Goal: Task Accomplishment & Management: Manage account settings

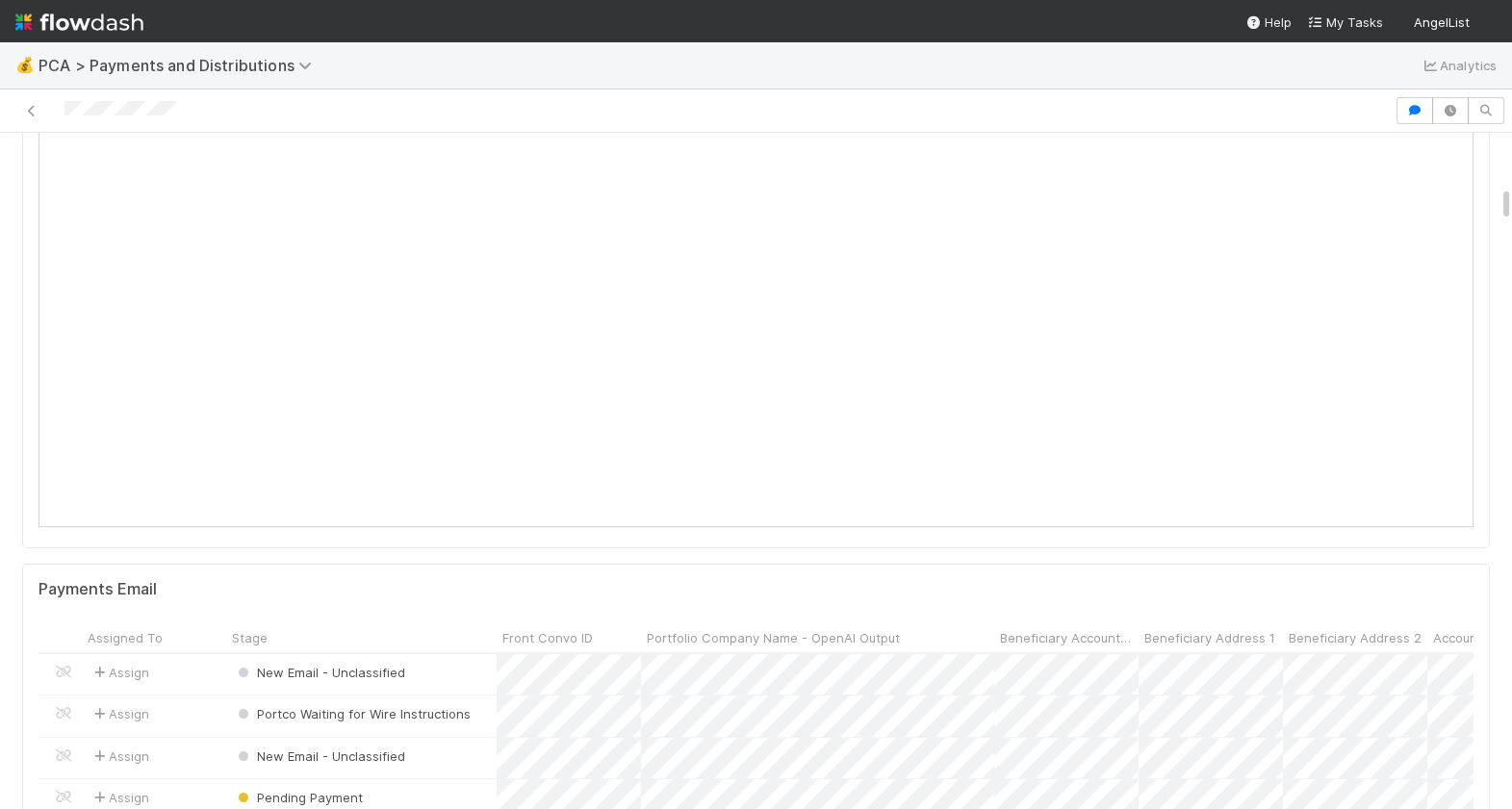
scroll to position [849, 0]
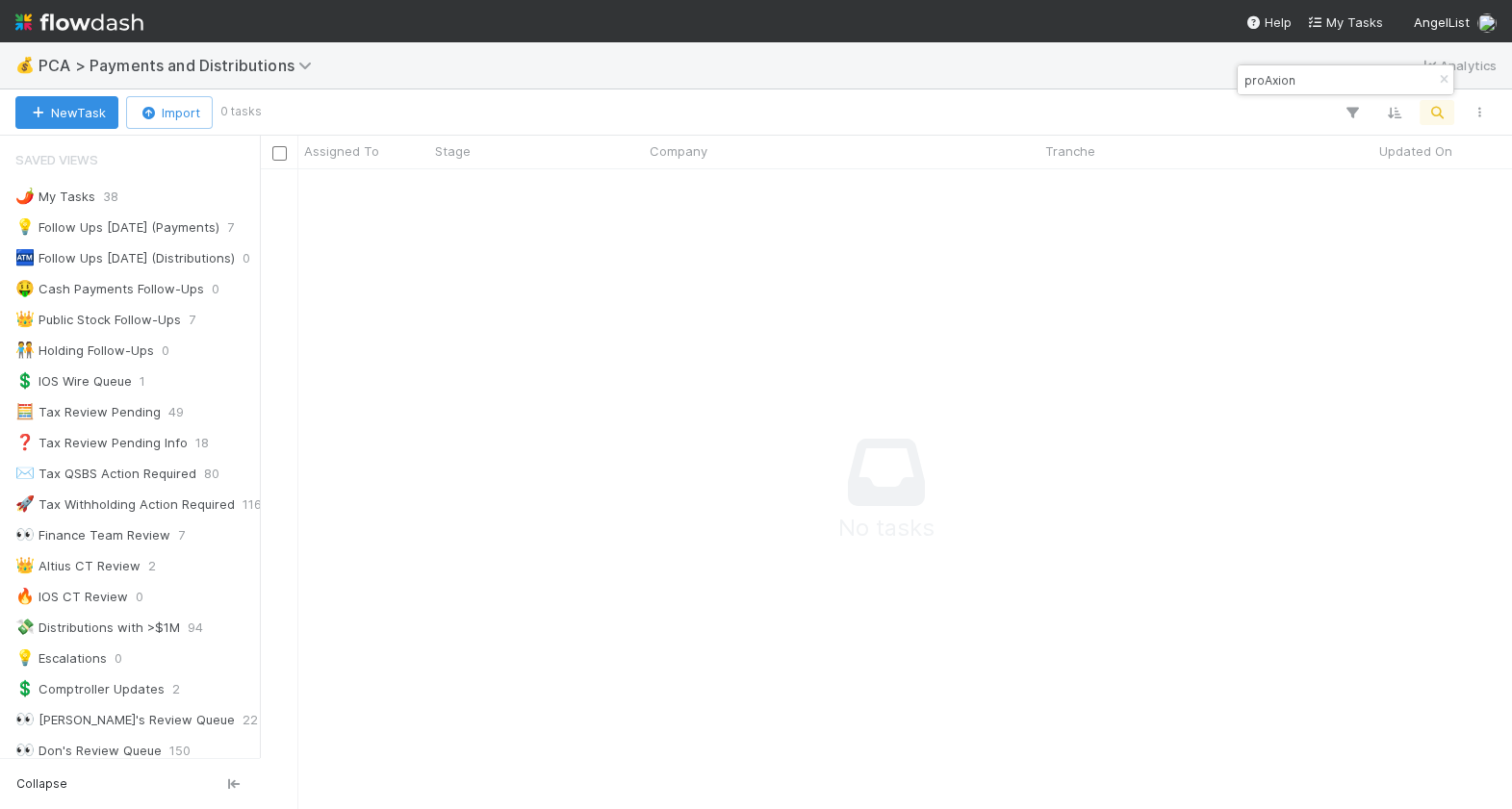
scroll to position [1563, 0]
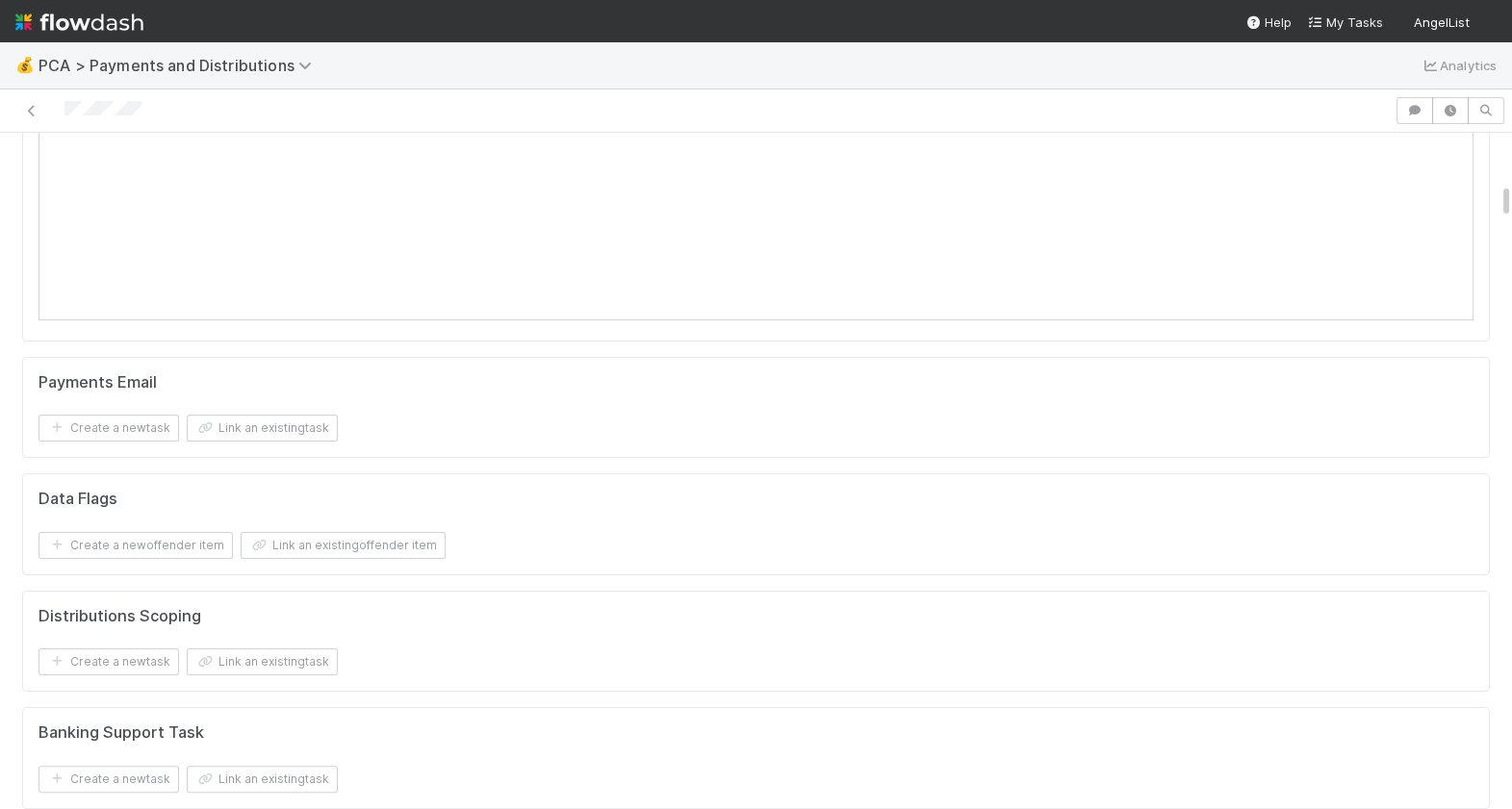
scroll to position [373, 0]
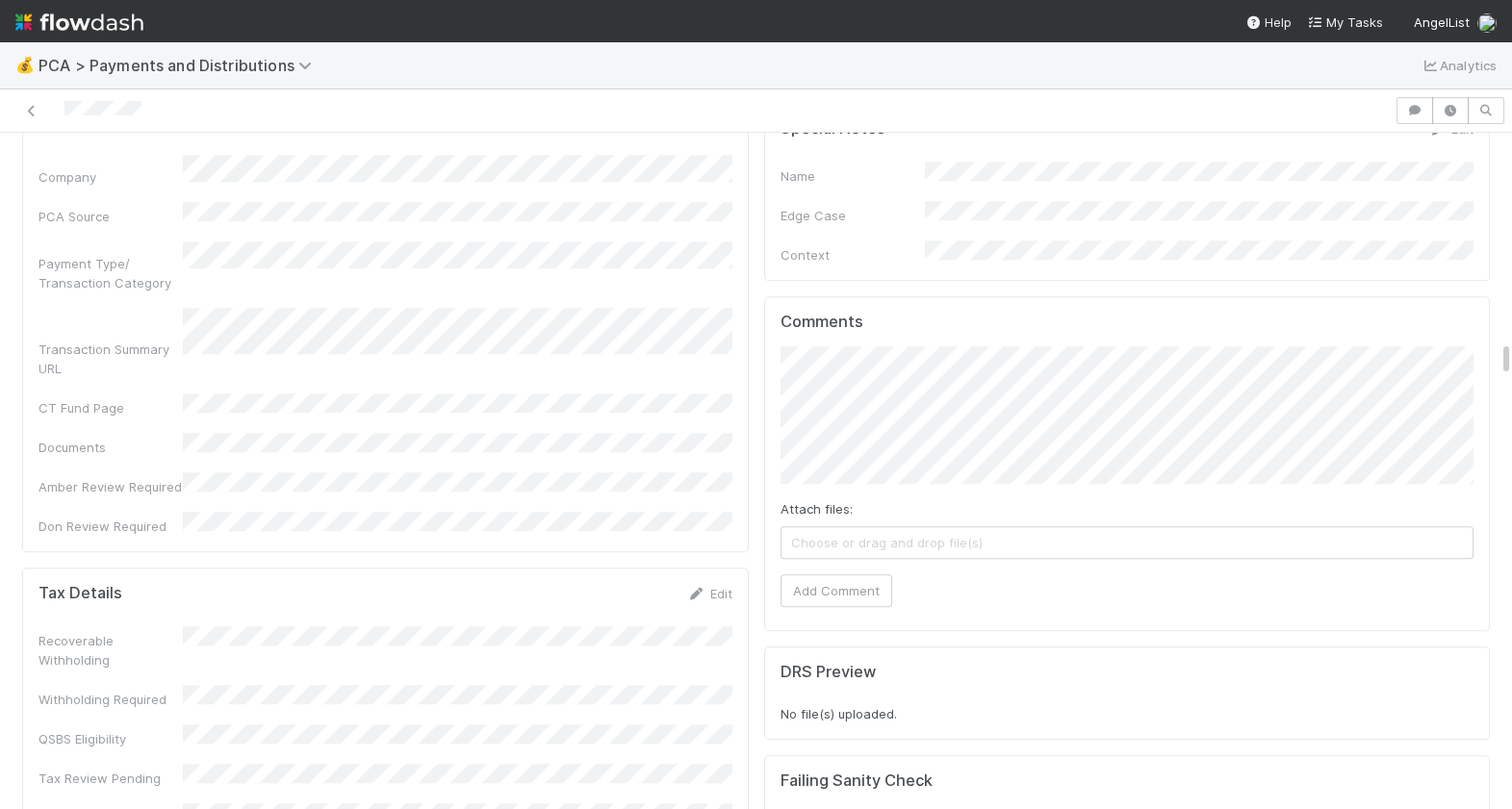
scroll to position [4050, 0]
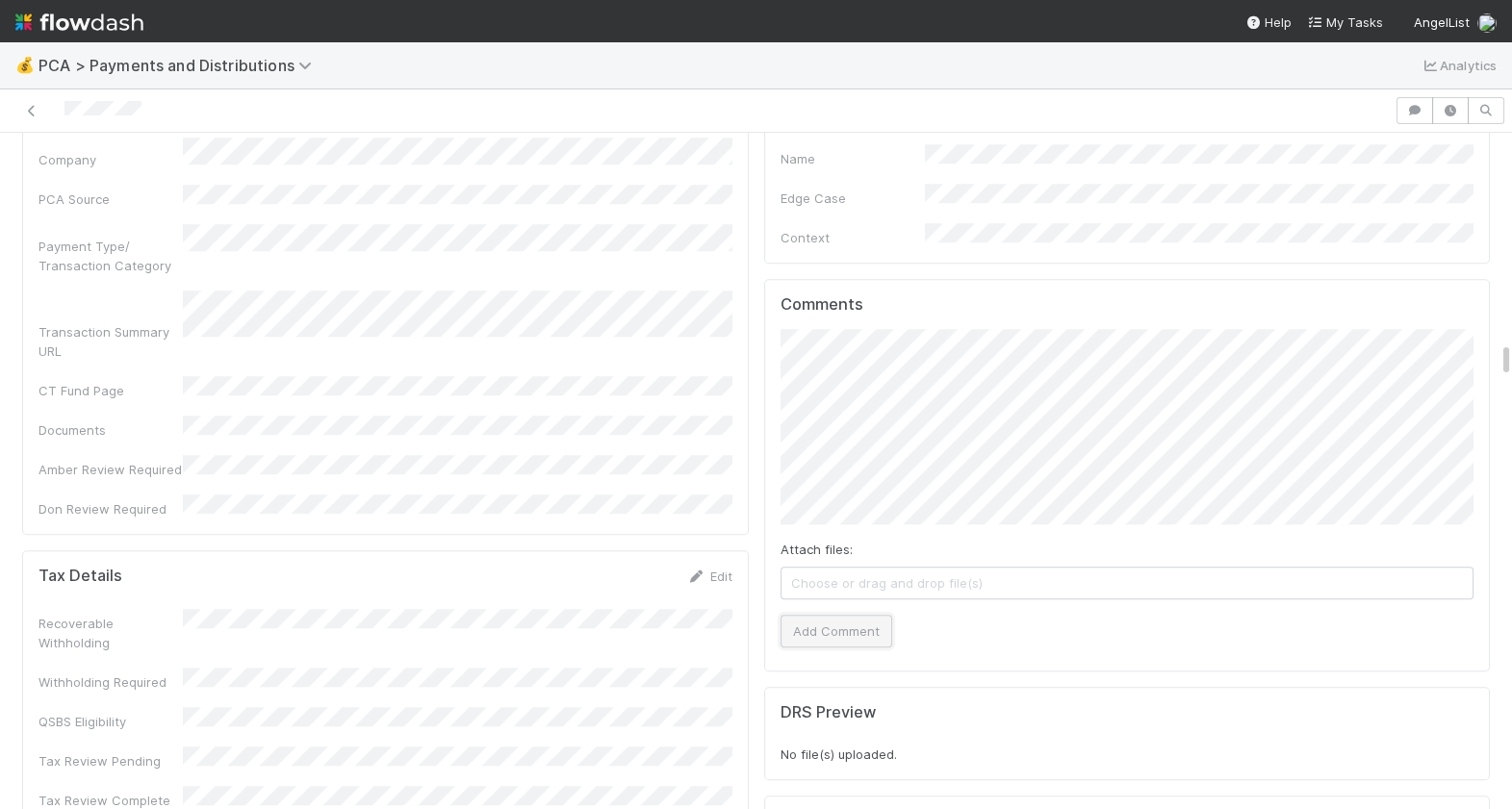
click at [830, 615] on button "Add Comment" at bounding box center [837, 631] width 112 height 32
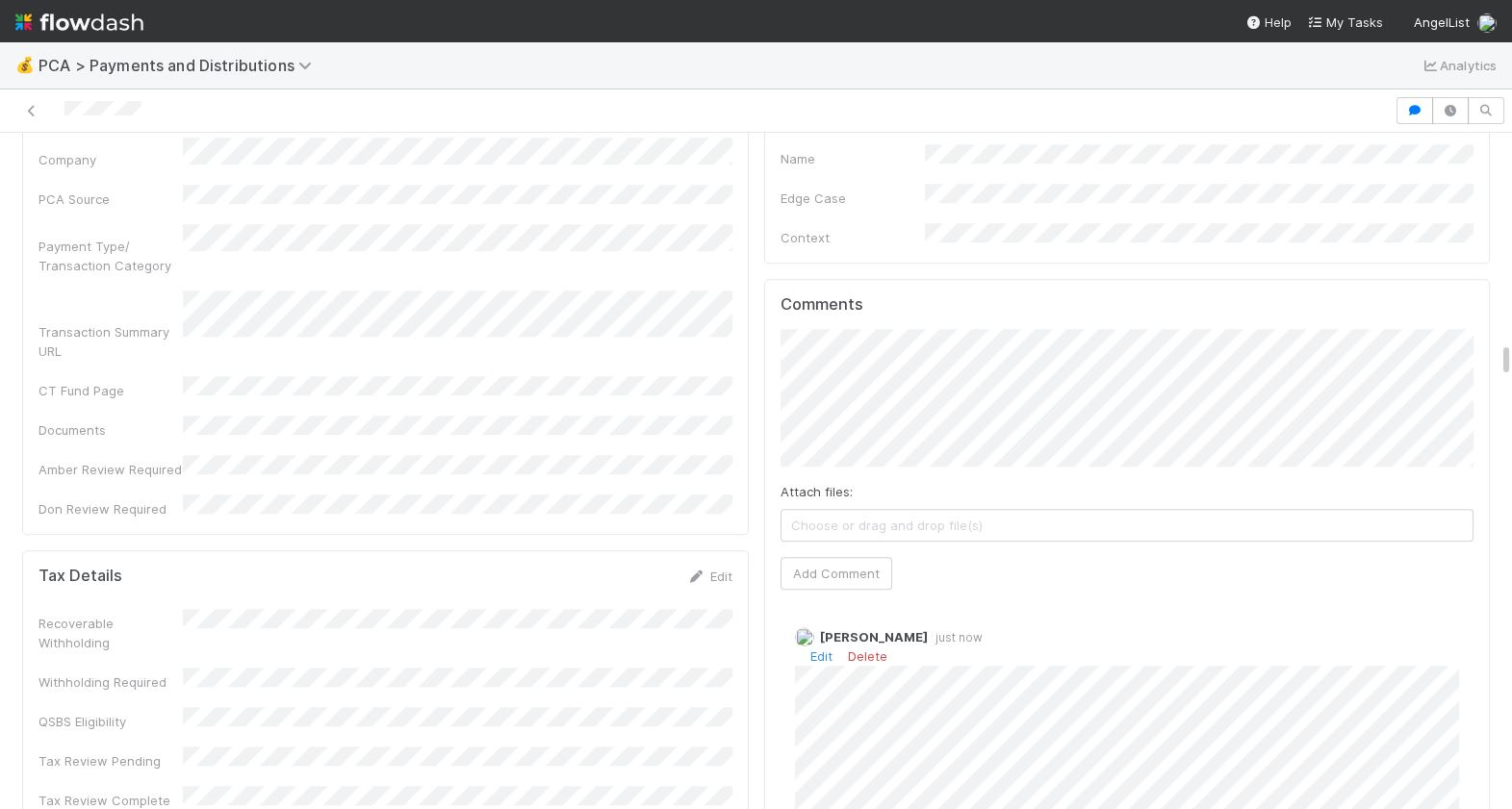
scroll to position [4067, 0]
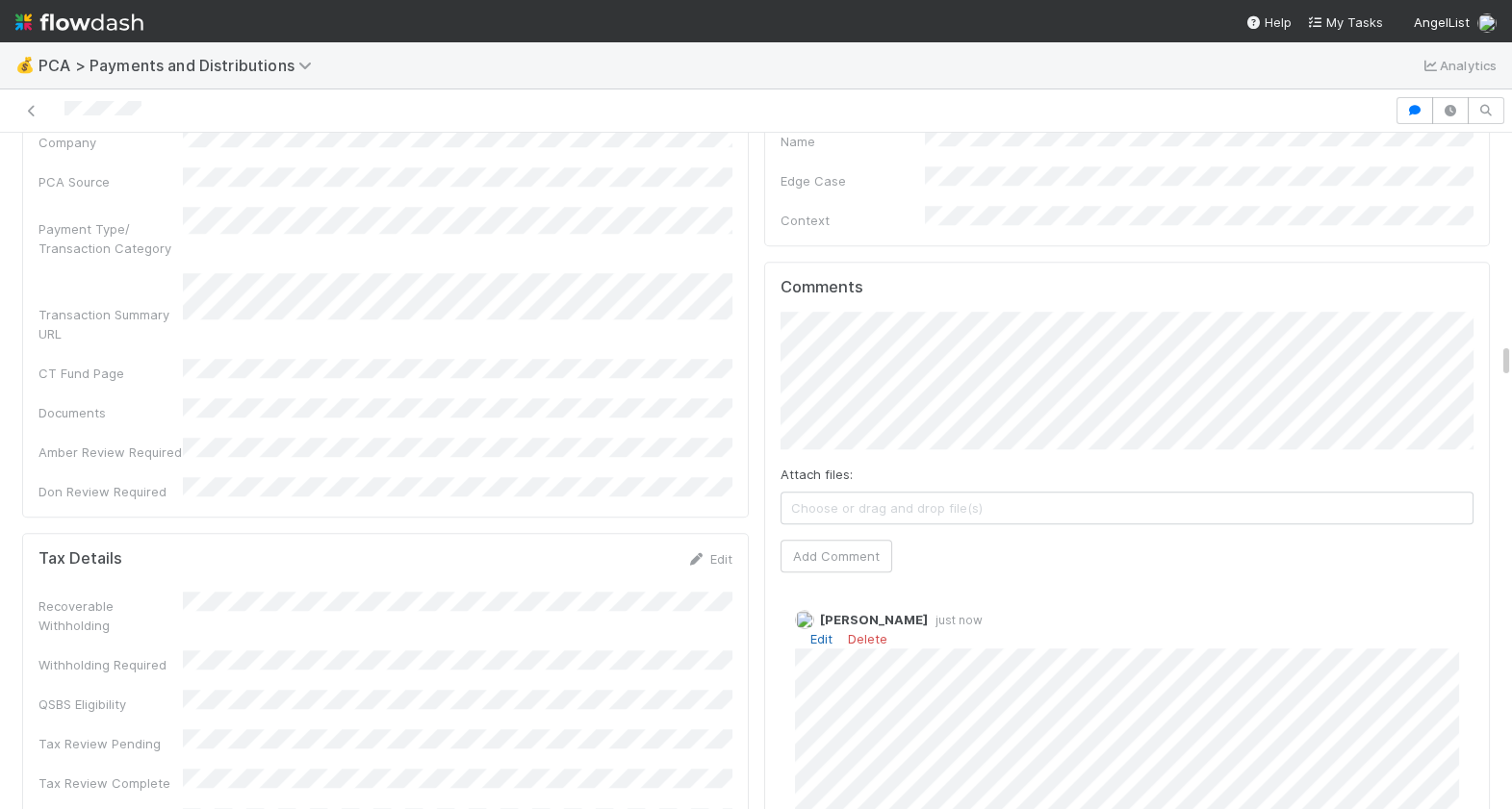
click at [815, 631] on link "Edit" at bounding box center [821, 639] width 23 height 16
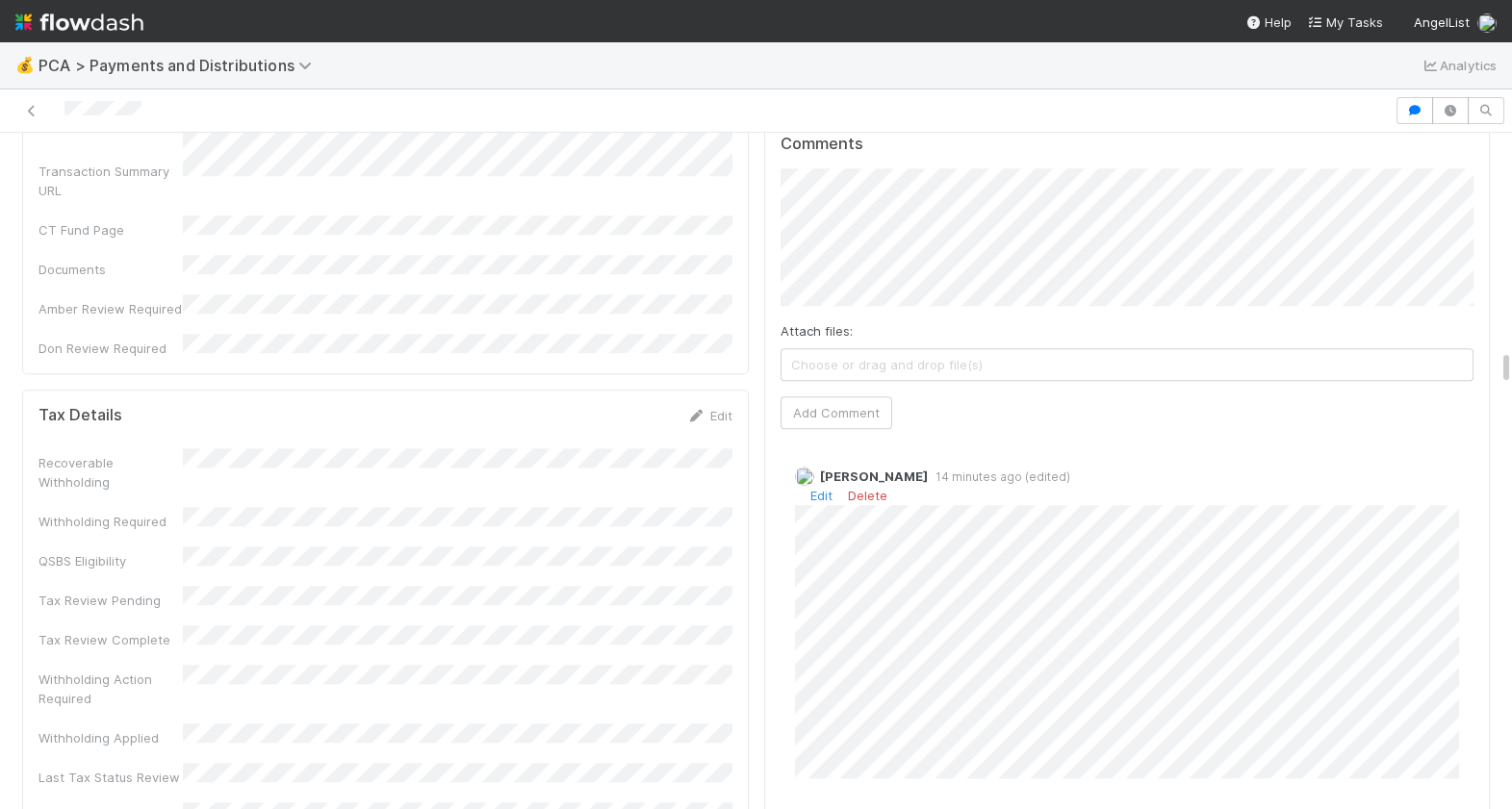
scroll to position [4212, 0]
click at [822, 487] on link "Edit" at bounding box center [821, 495] width 23 height 16
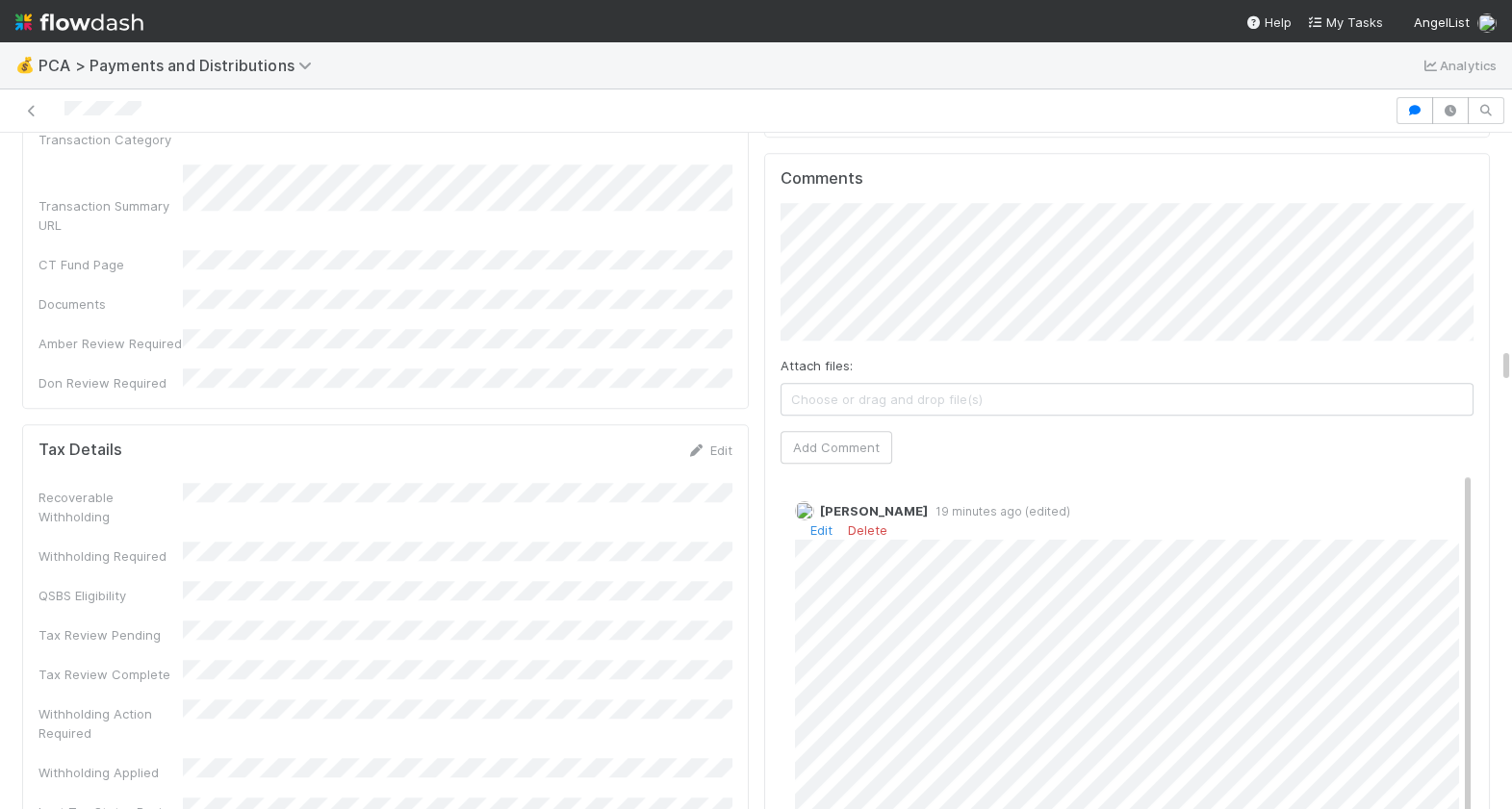
scroll to position [4165, 0]
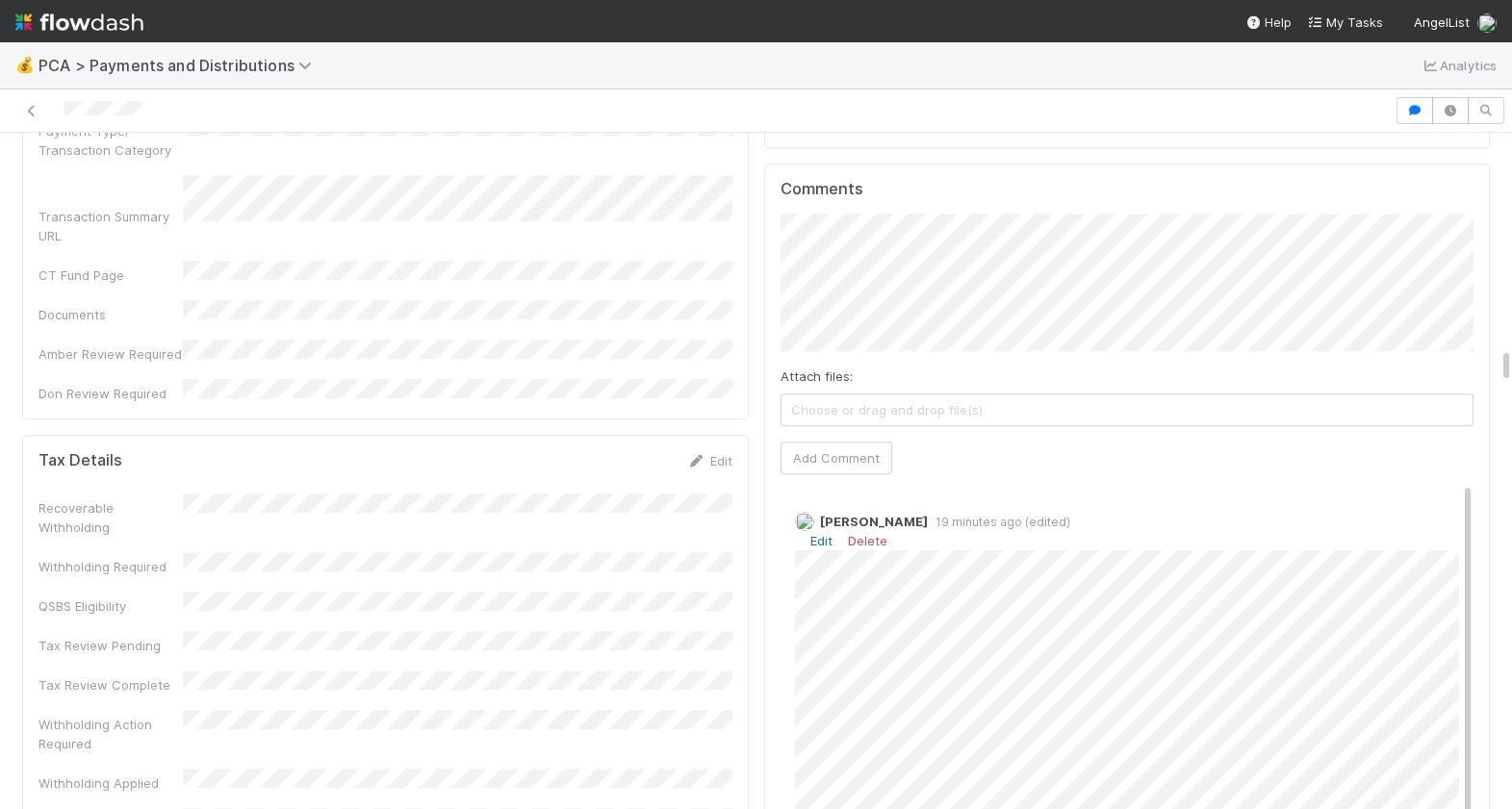
click at [821, 533] on link "Edit" at bounding box center [821, 541] width 23 height 16
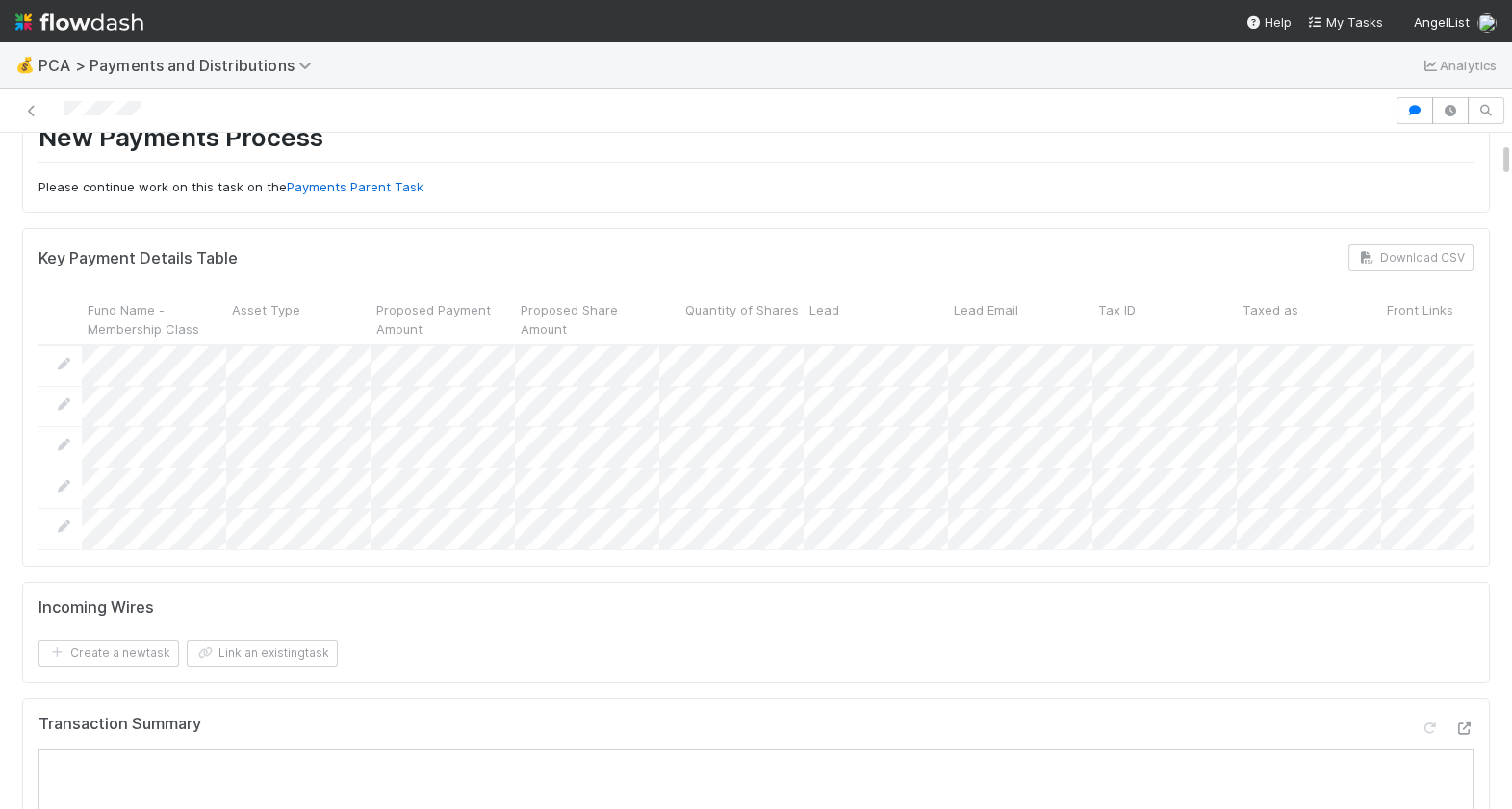
scroll to position [0, 0]
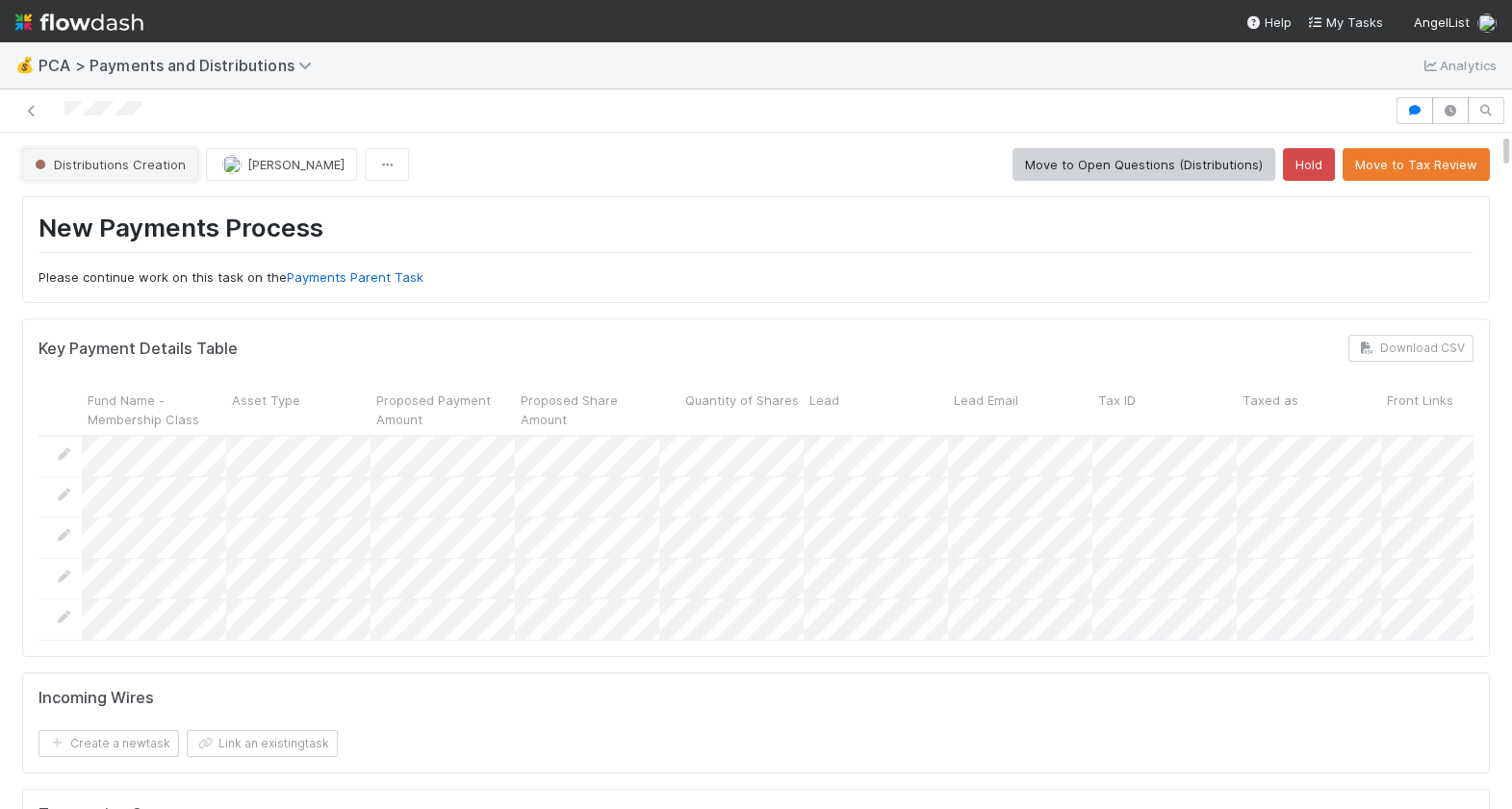
click at [131, 162] on span "Distributions Creation" at bounding box center [108, 164] width 155 height 16
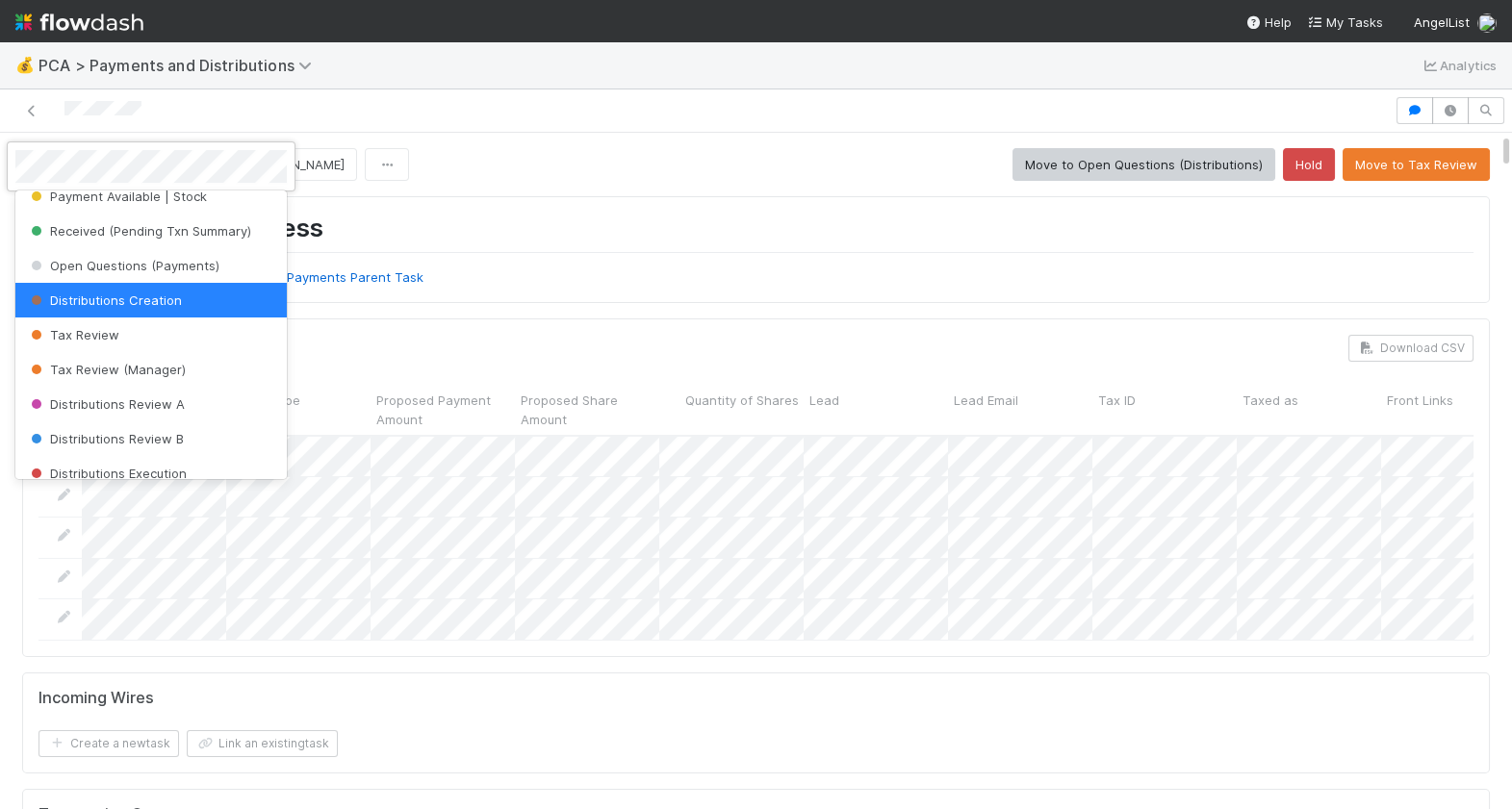
scroll to position [255, 0]
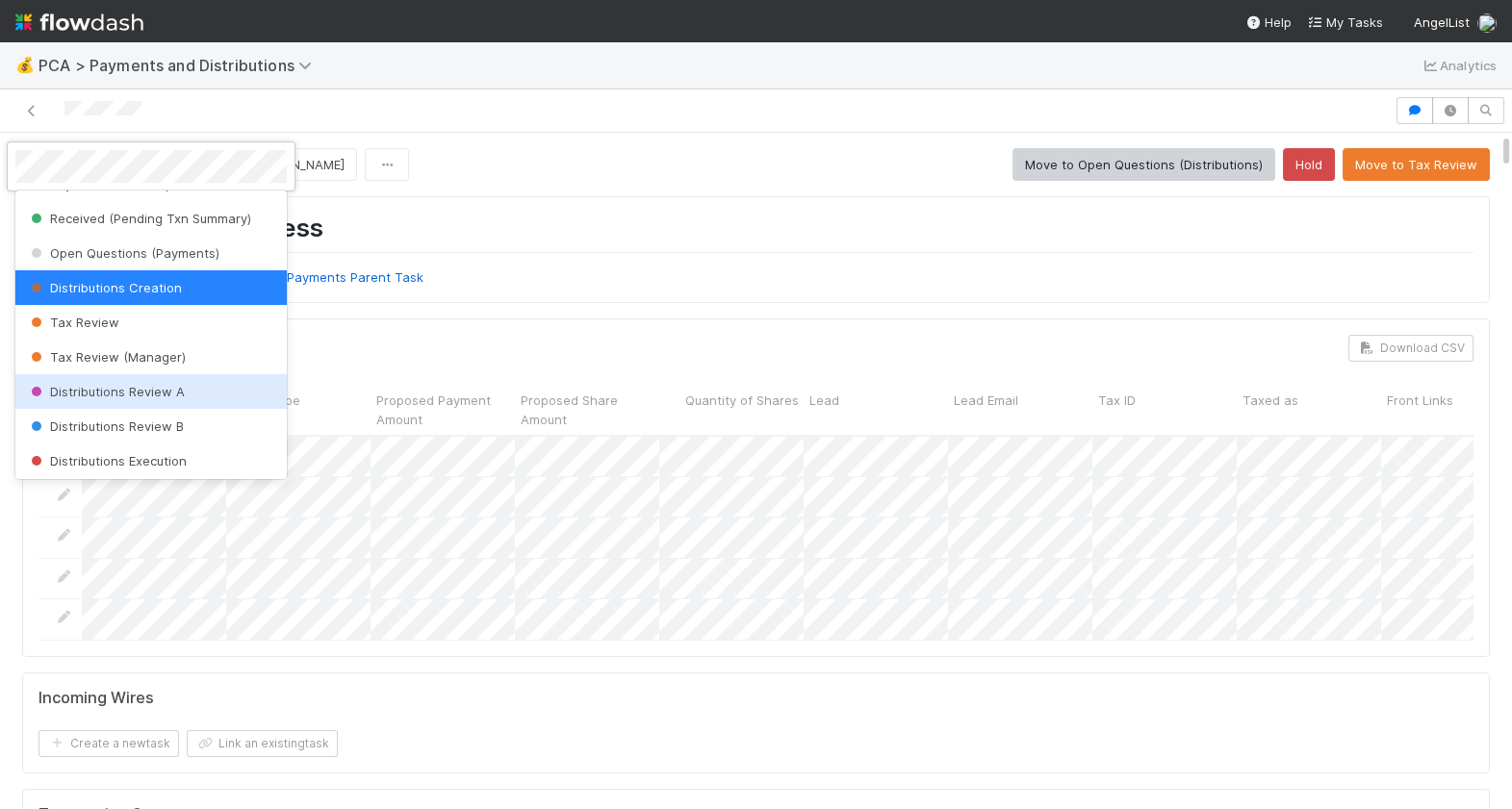
click at [155, 396] on span "Distributions Review A" at bounding box center [106, 391] width 158 height 16
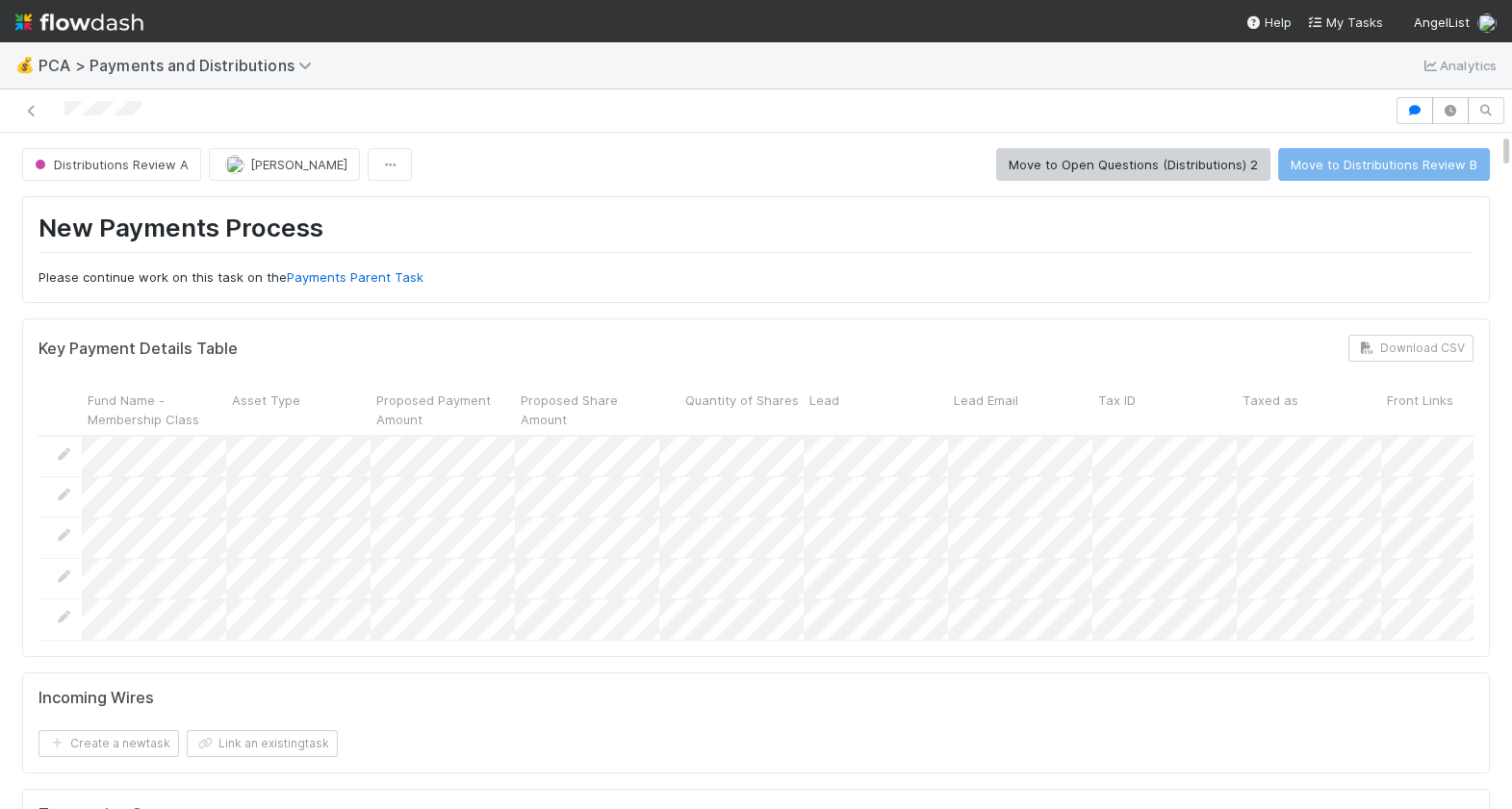
click at [88, 113] on div at bounding box center [698, 111] width 1380 height 27
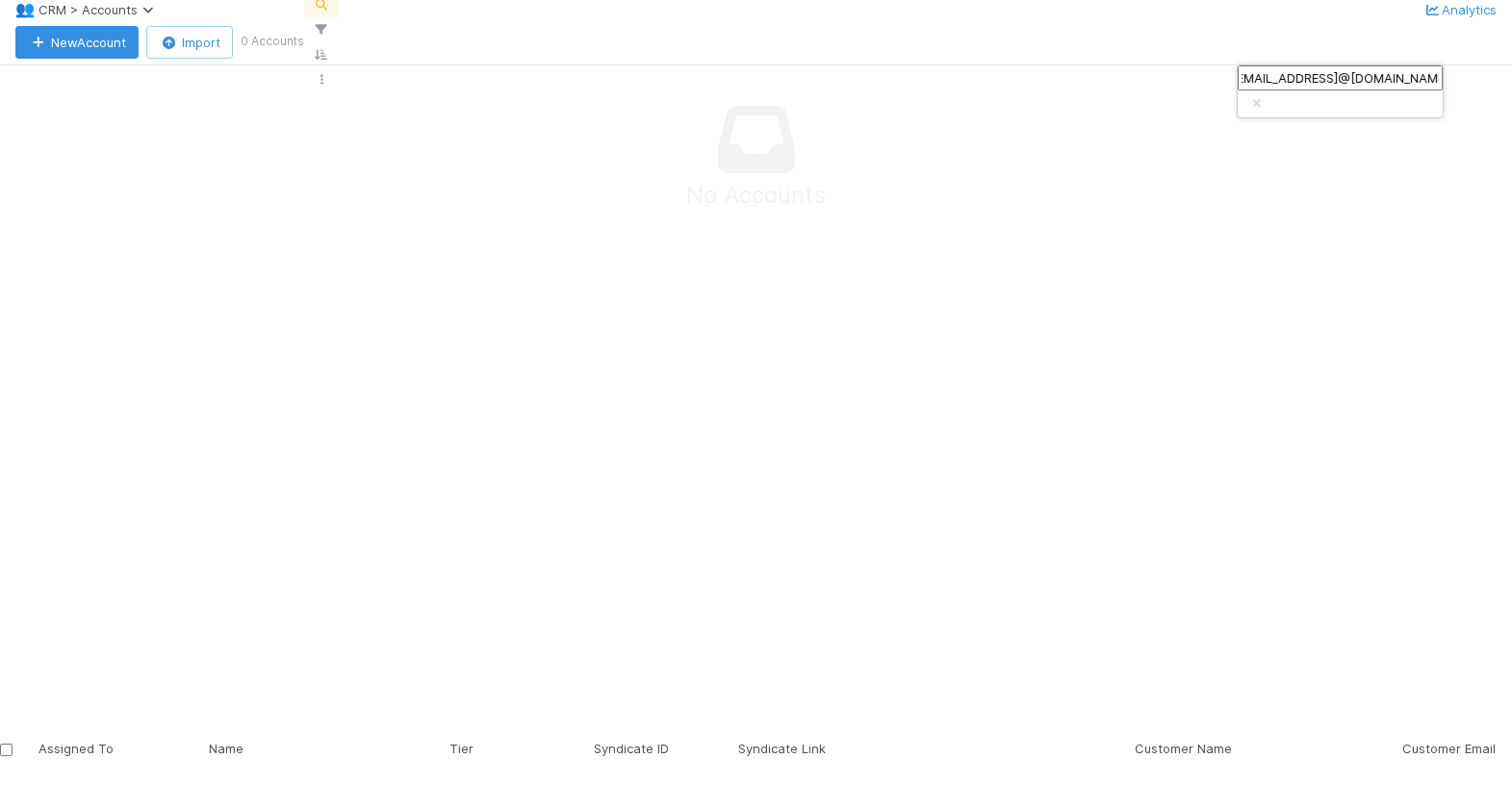
scroll to position [640, 1252]
type input "[PERSON_NAME][EMAIL_ADDRESS]@[DOMAIN_NAME]"
click at [1266, 98] on icon "button" at bounding box center [1257, 104] width 20 height 12
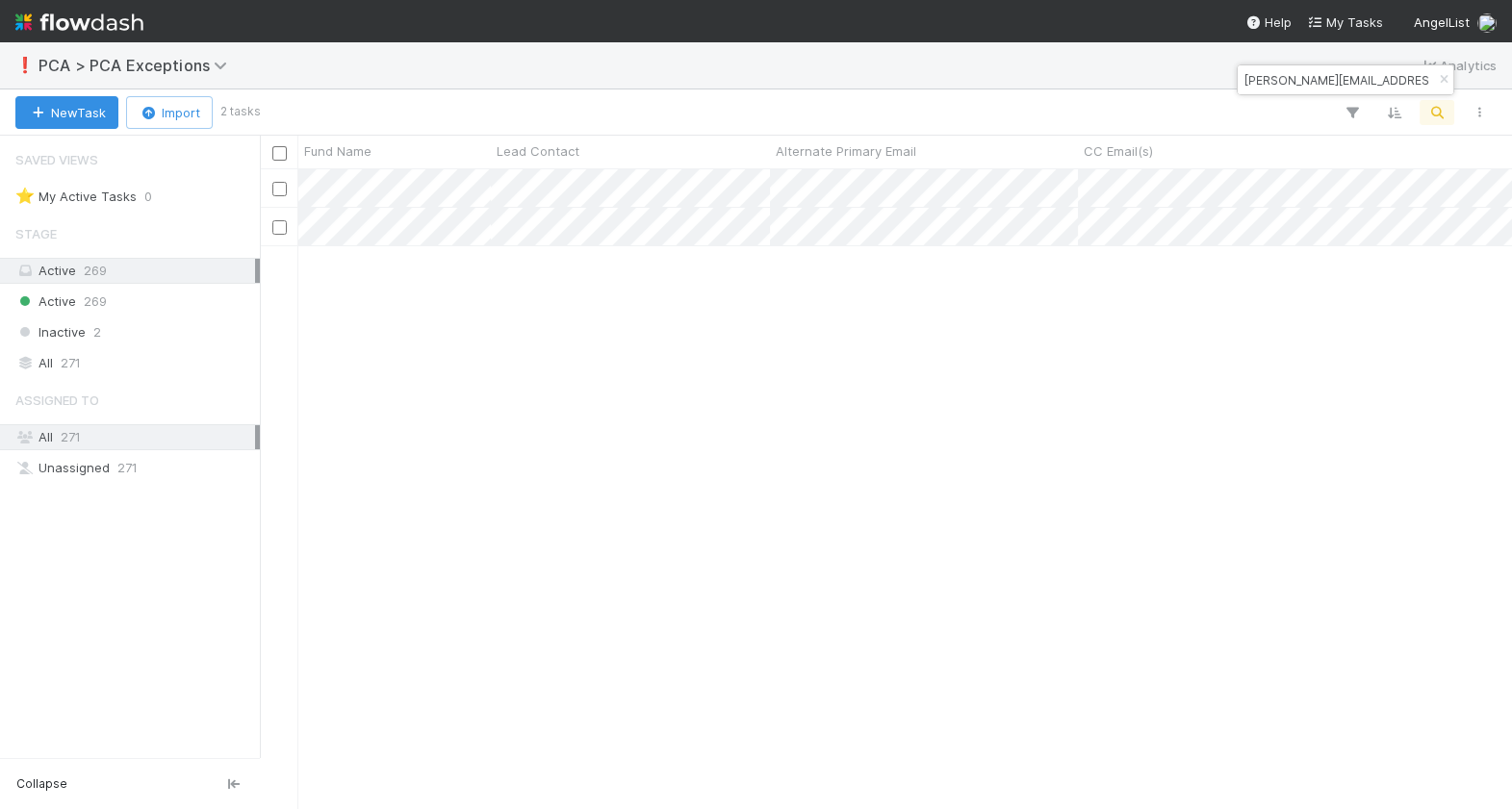
scroll to position [0, 27]
paste input "davidkobrosky@gmail.com"
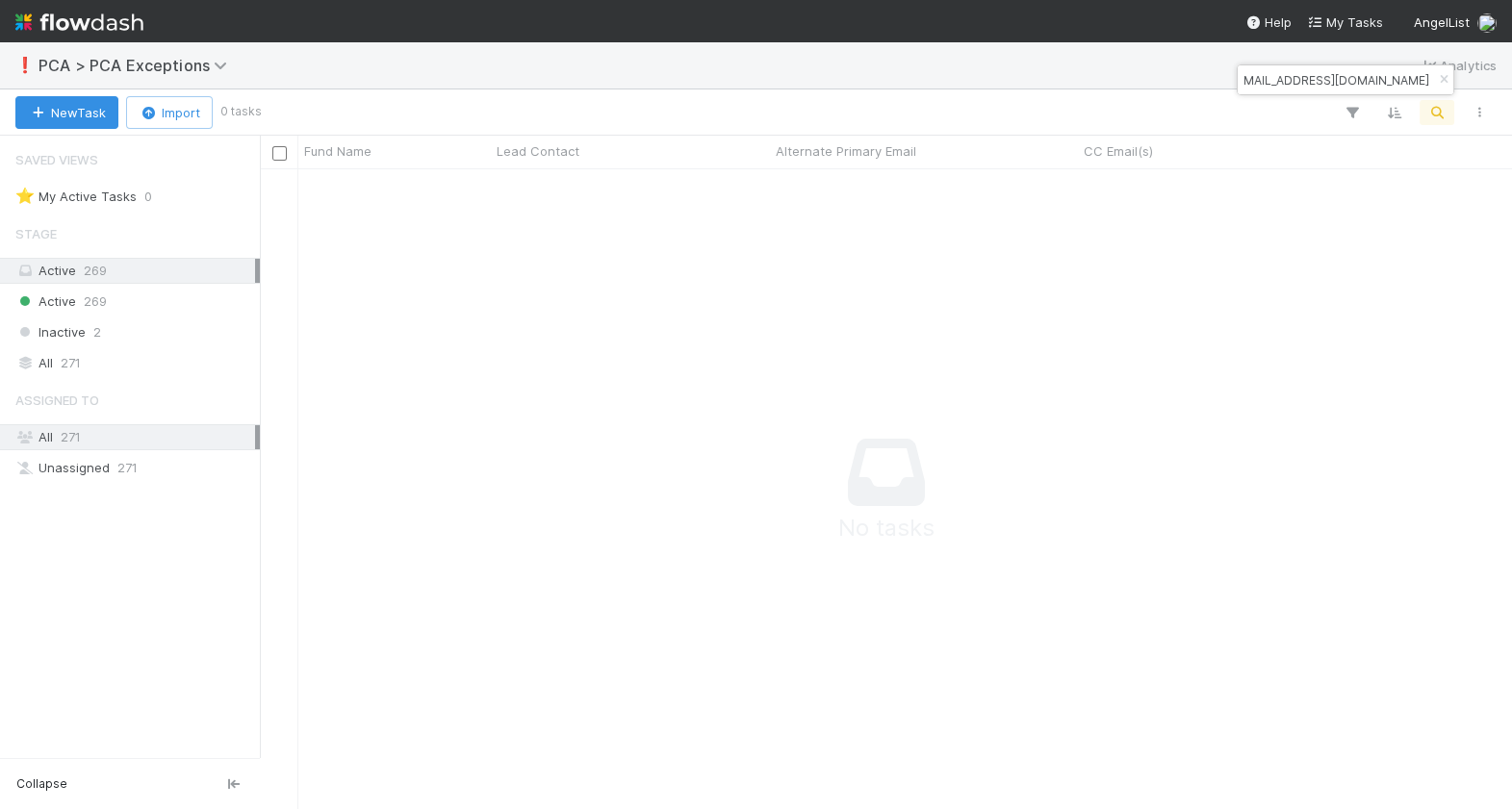
scroll to position [0, 0]
paste input "godiwalayash@gmail.com"
type input "davidkobrosky@gmail.comgodiwalayash@gmail.com"
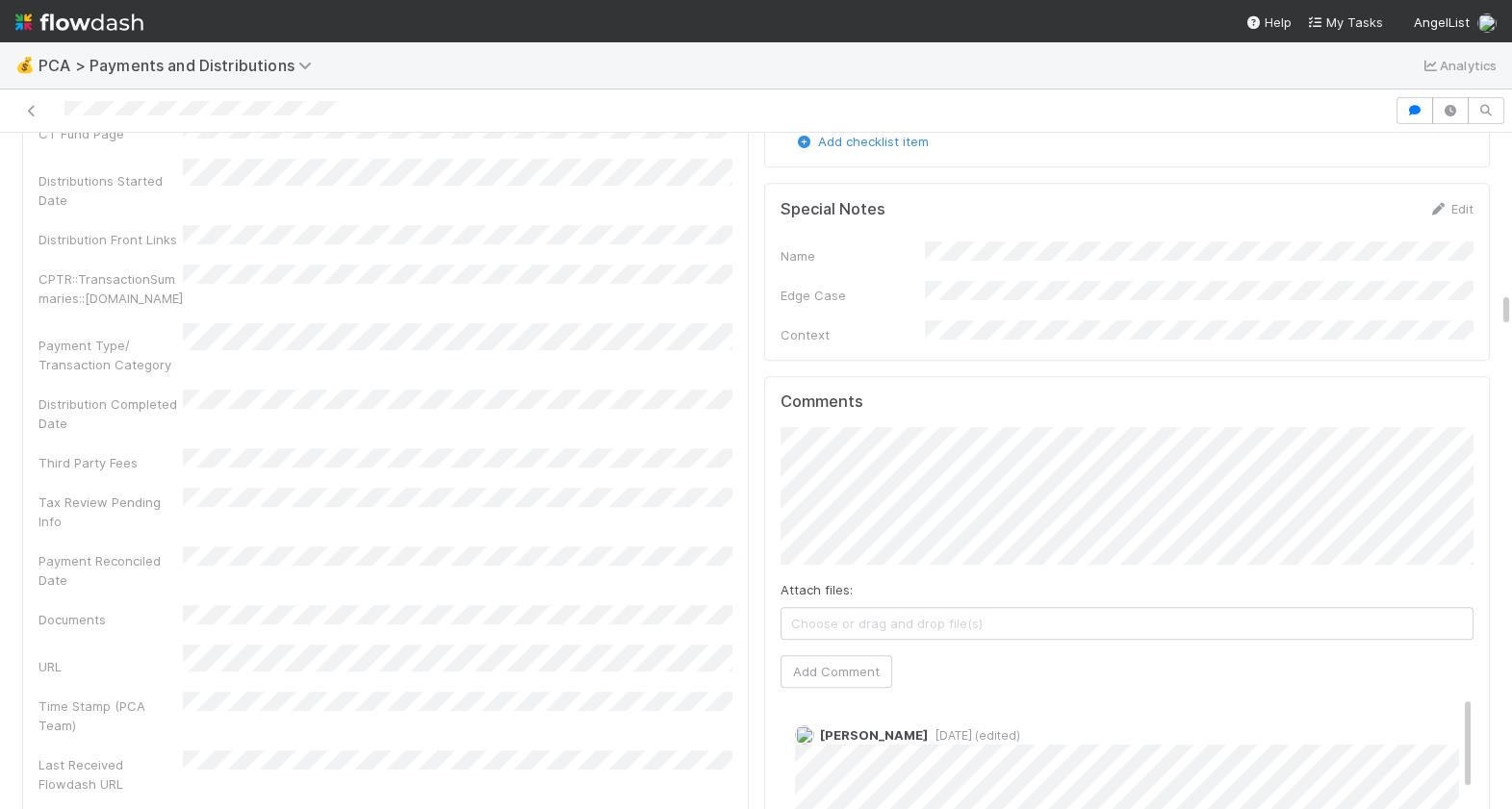
scroll to position [3035, 0]
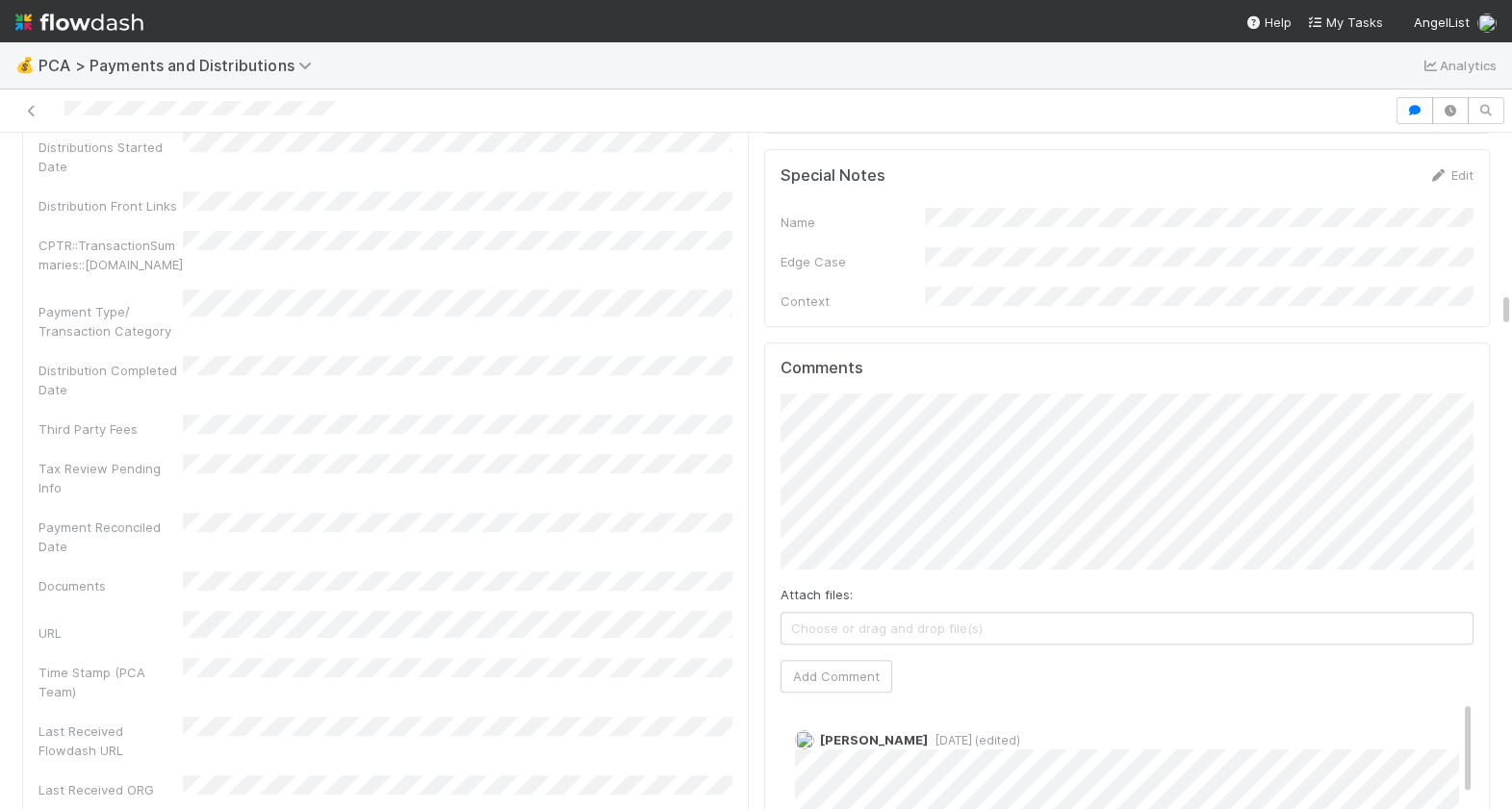
drag, startPoint x: 356, startPoint y: 105, endPoint x: 63, endPoint y: 105, distance: 293.0
click at [64, 105] on div at bounding box center [698, 111] width 1380 height 27
click at [833, 660] on button "Add Comment" at bounding box center [837, 676] width 112 height 32
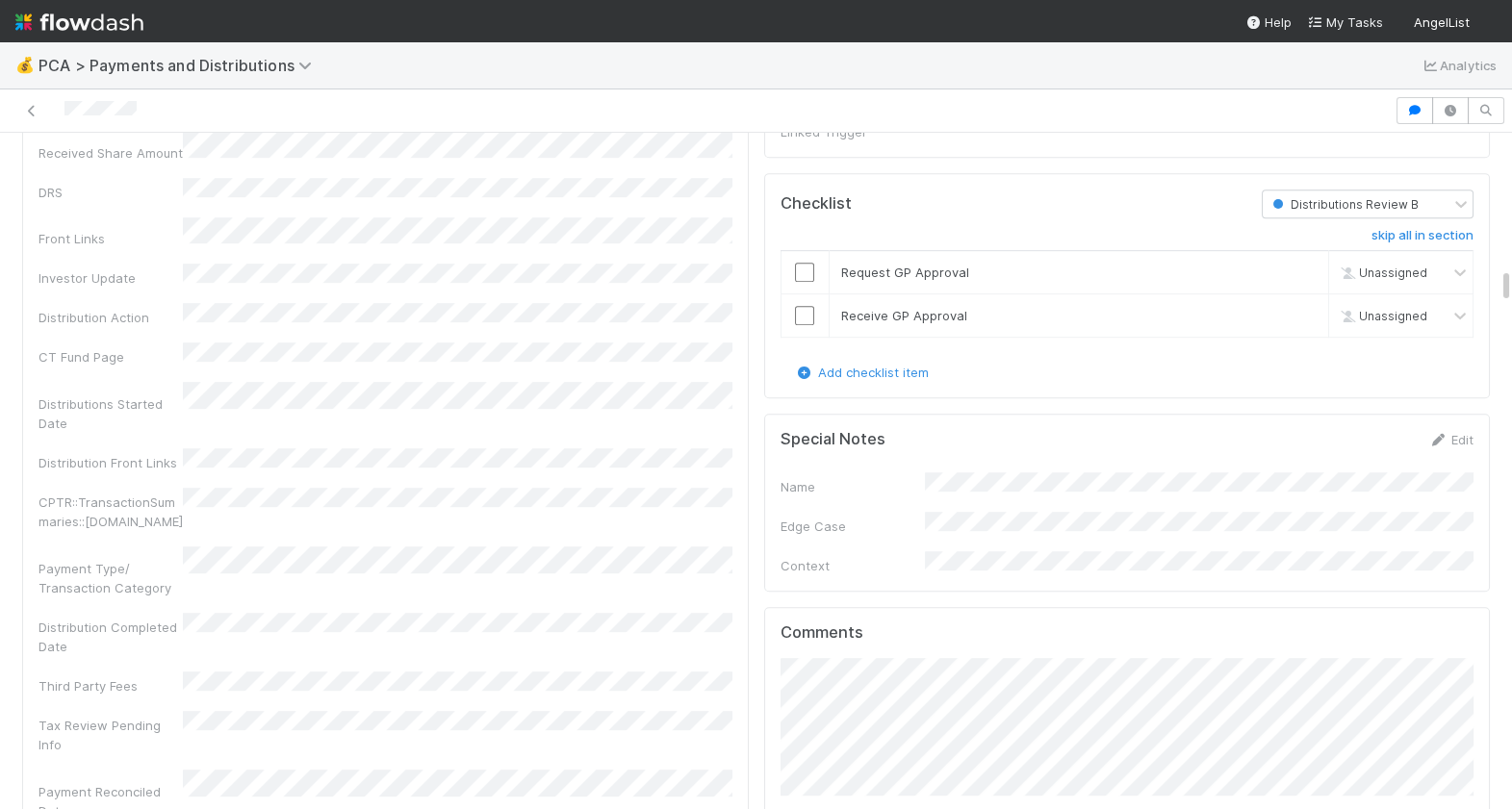
scroll to position [2902, 0]
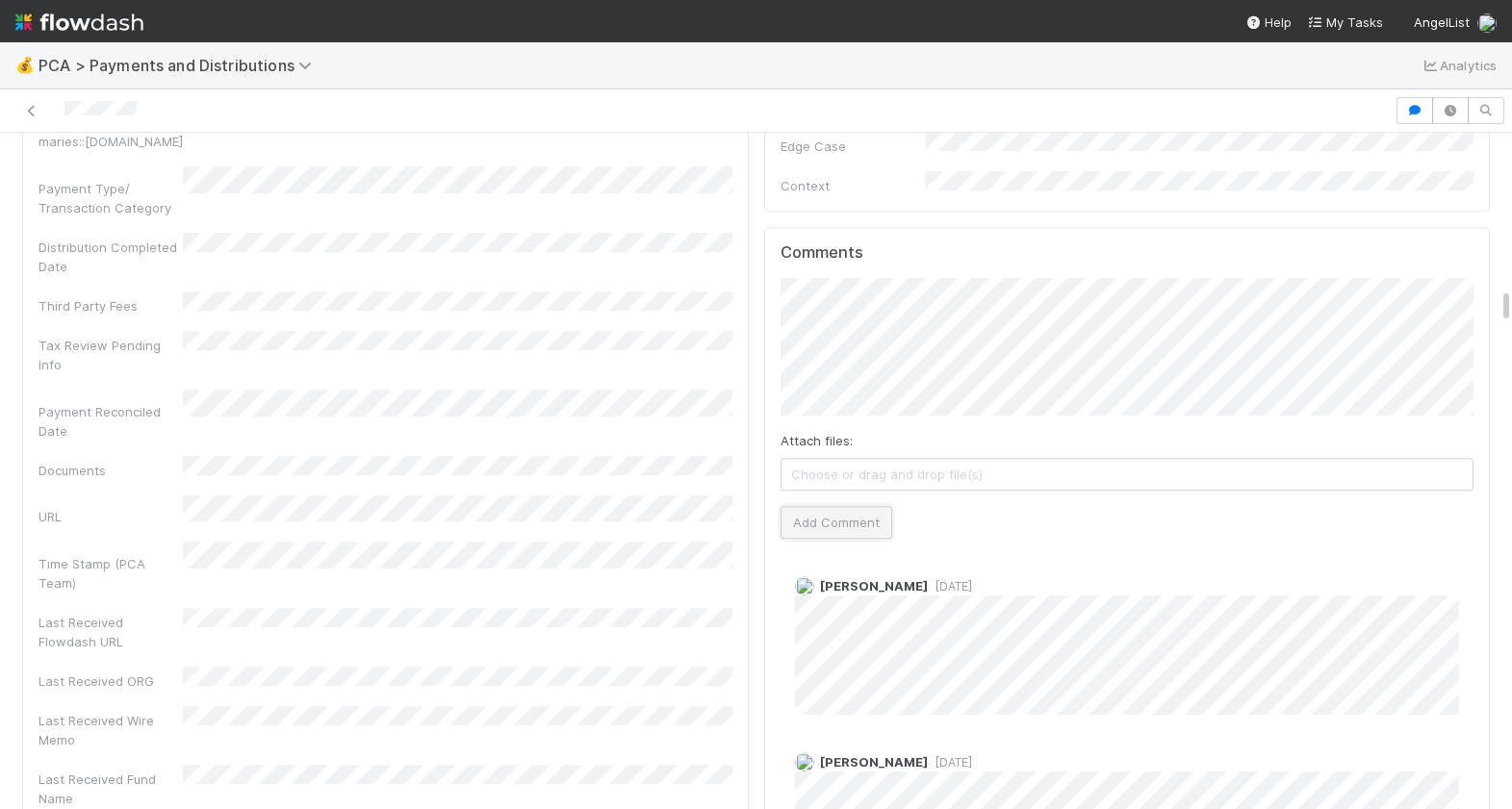
click at [851, 506] on button "Add Comment" at bounding box center [837, 521] width 112 height 32
click at [463, 53] on div "💰 PCA > Payments and Distributions Analytics" at bounding box center [756, 65] width 1512 height 46
drag, startPoint x: 146, startPoint y: 113, endPoint x: 59, endPoint y: 116, distance: 87.1
click at [60, 116] on div at bounding box center [698, 111] width 1380 height 27
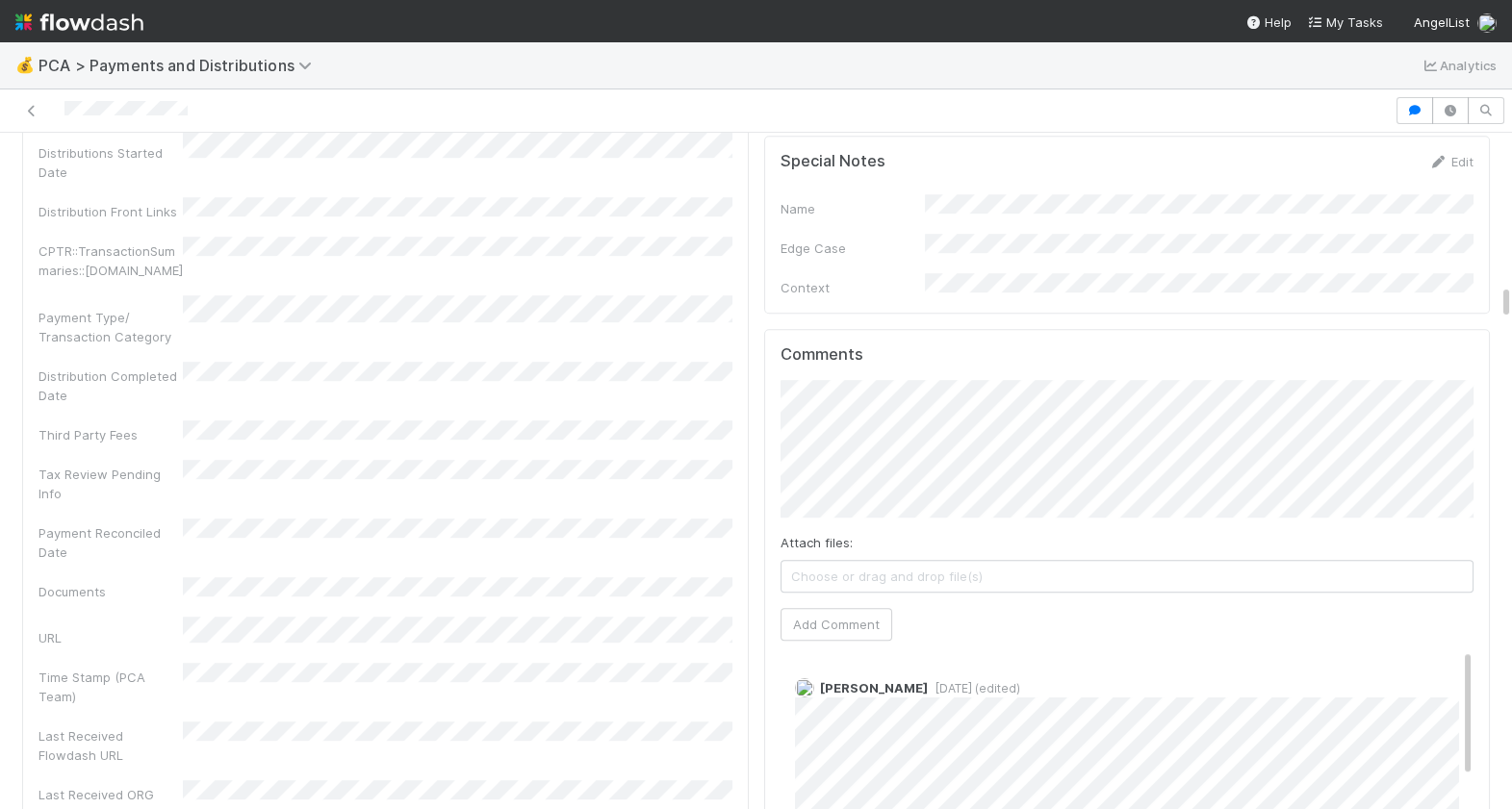
scroll to position [2838, 0]
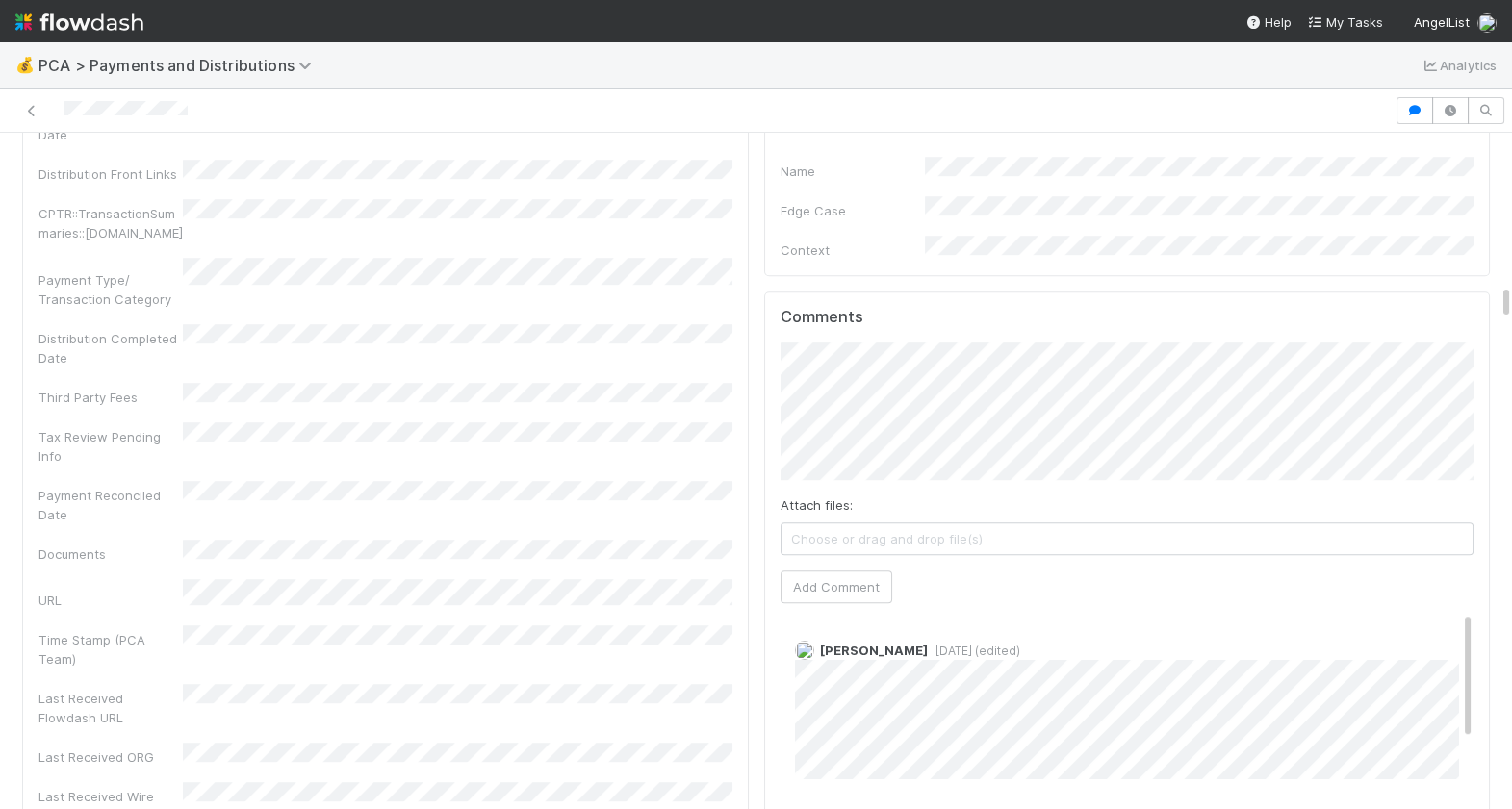
click at [805, 411] on div "Attach files: Choose or drag and drop file(s) Add Comment" at bounding box center [1127, 472] width 694 height 261
click at [837, 570] on button "Add Comment" at bounding box center [837, 586] width 112 height 32
drag, startPoint x: 195, startPoint y: 115, endPoint x: 61, endPoint y: 115, distance: 134.0
click at [62, 115] on div at bounding box center [698, 111] width 1380 height 27
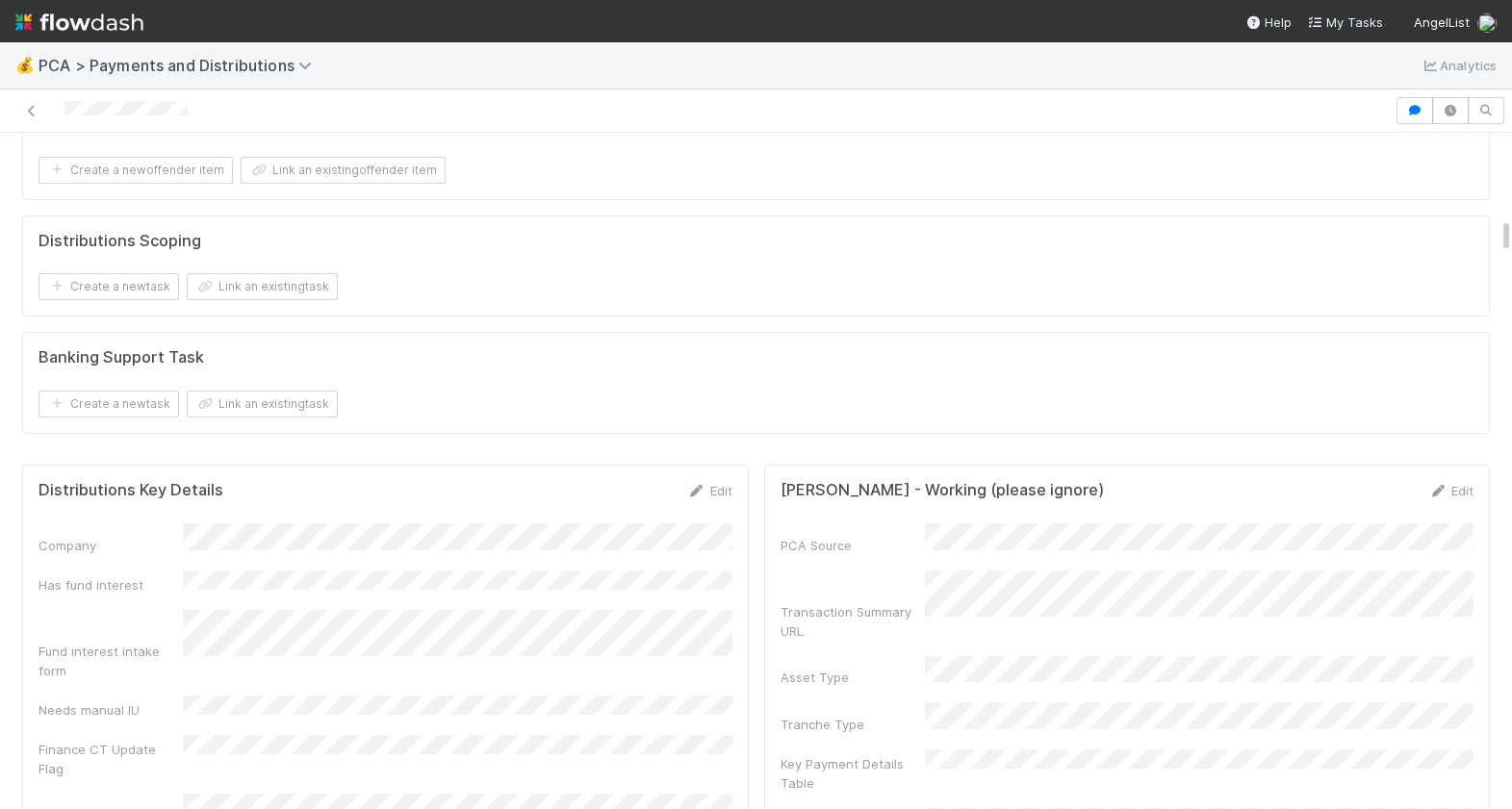
scroll to position [1591, 0]
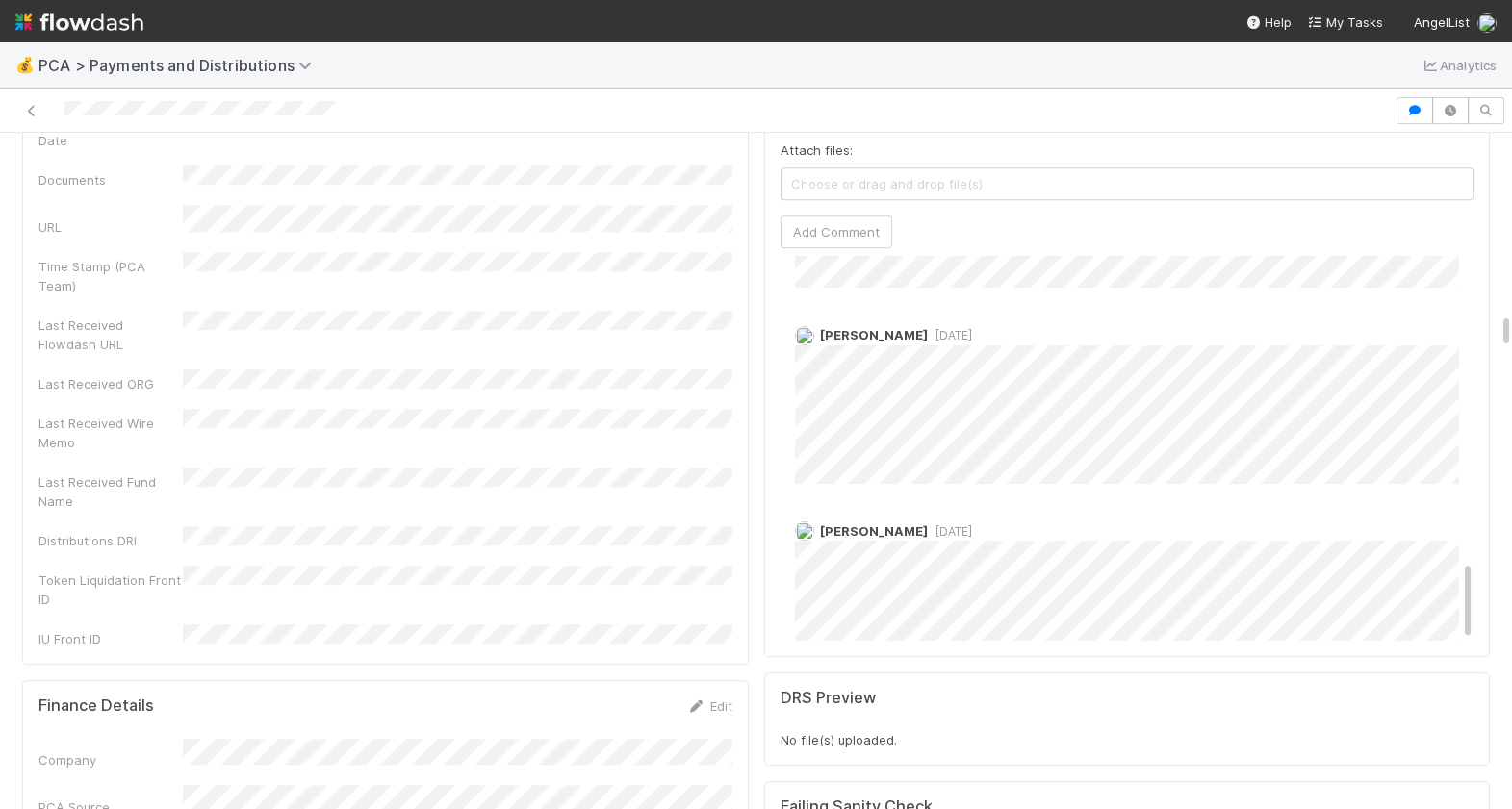
scroll to position [1461, 0]
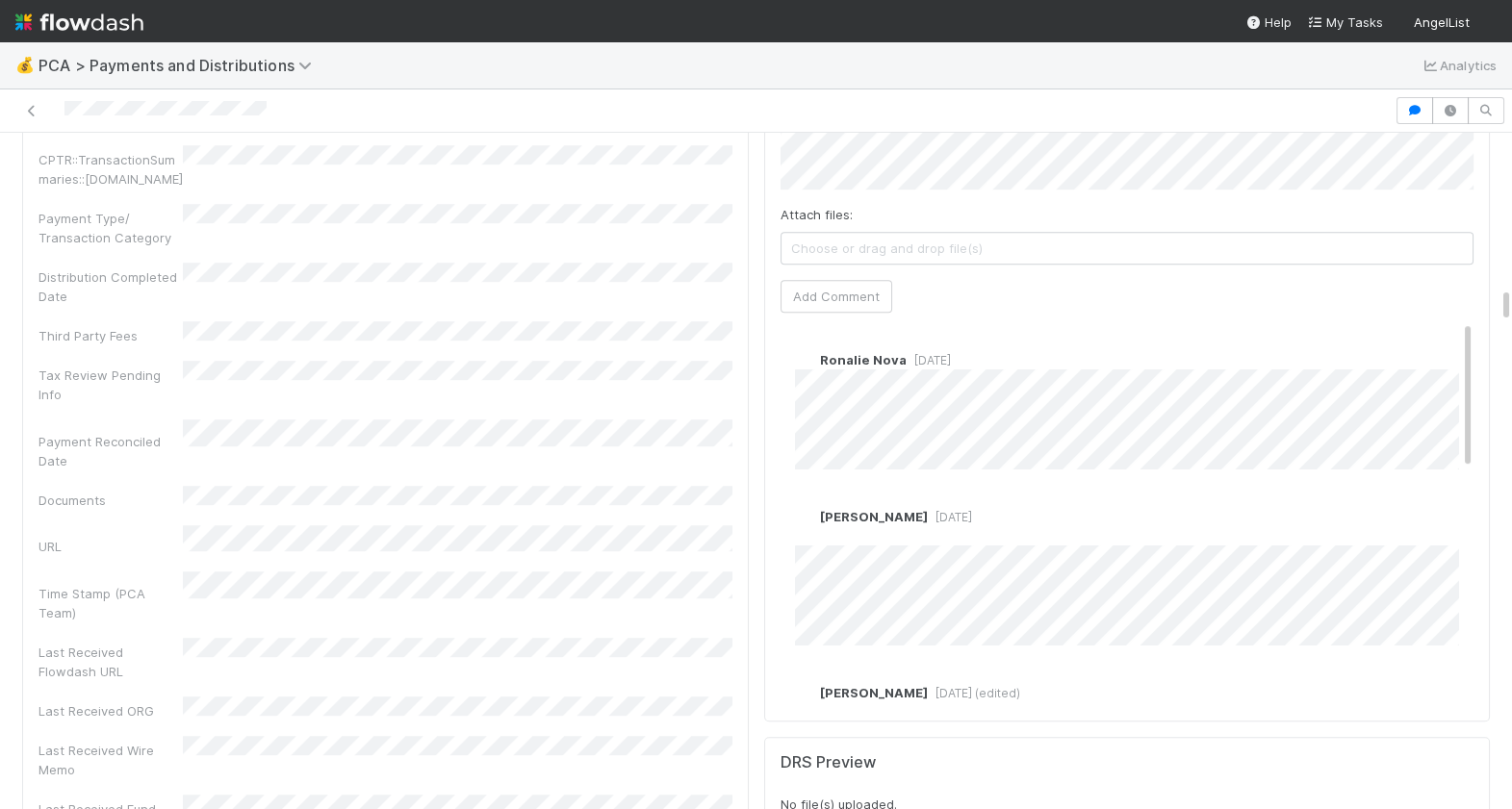
scroll to position [2894, 0]
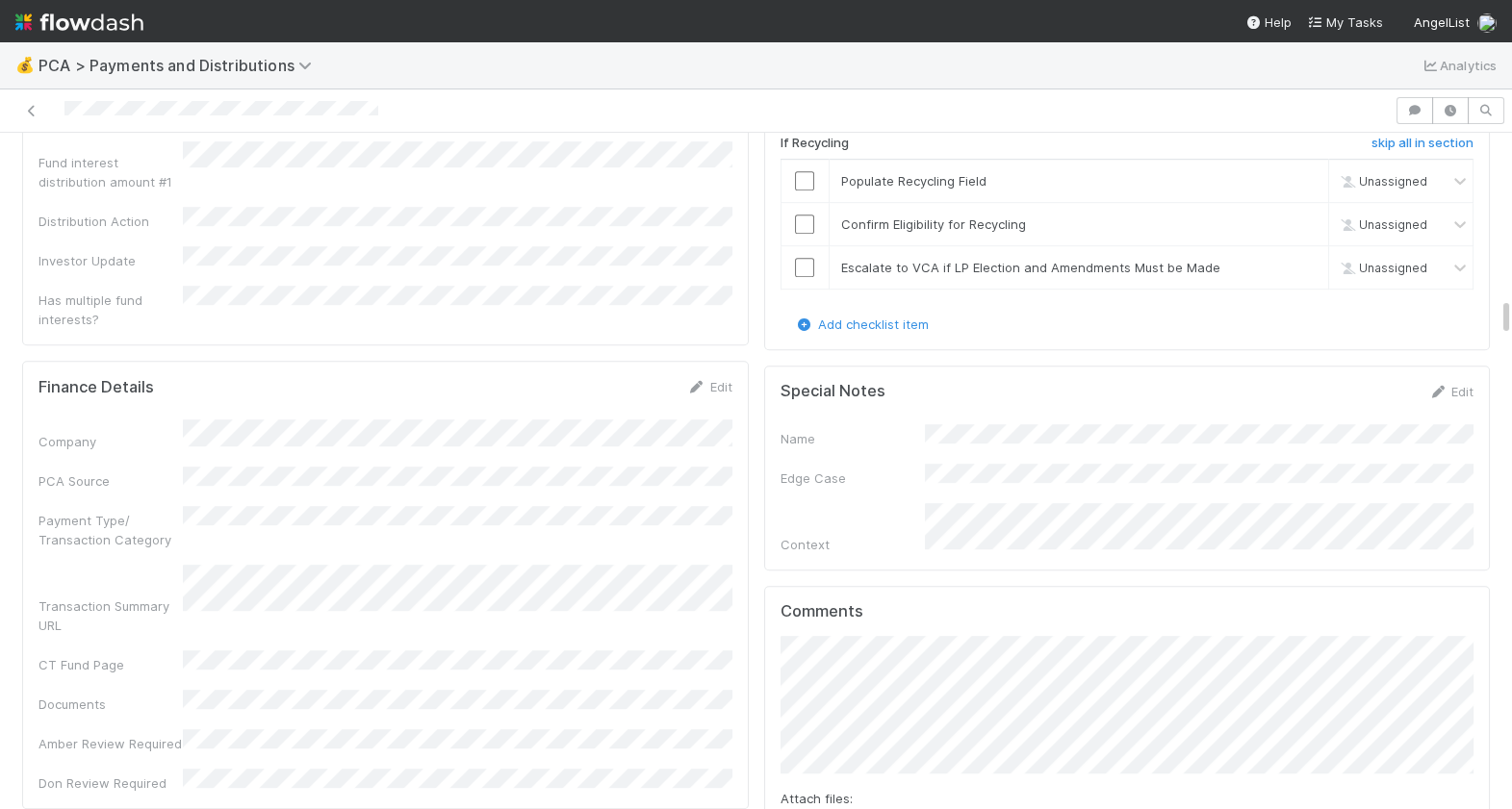
scroll to position [2809, 0]
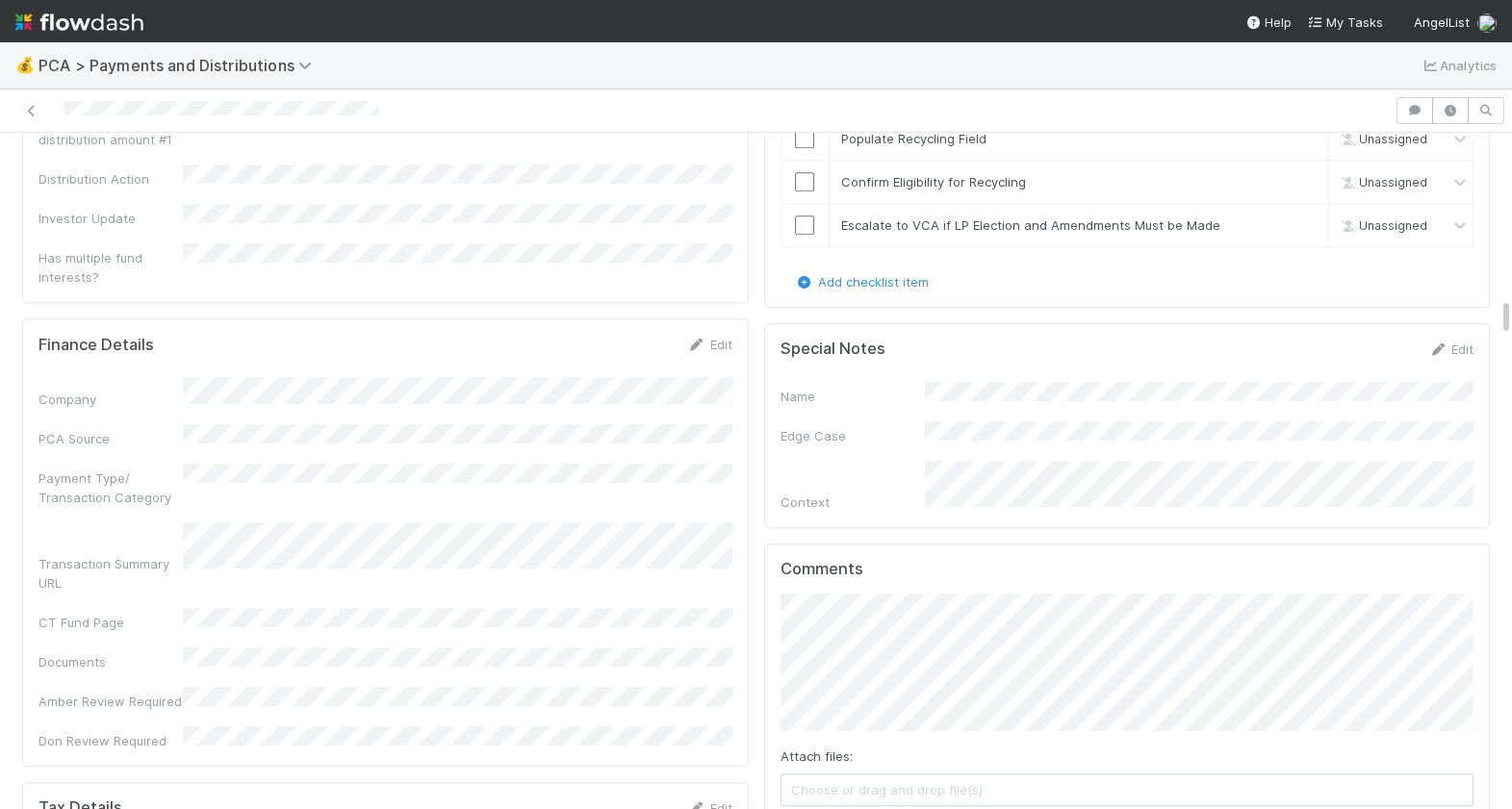
click at [771, 588] on div "Comments Attach files: Choose or drag and drop file(s) Add Comment" at bounding box center [1127, 711] width 727 height 335
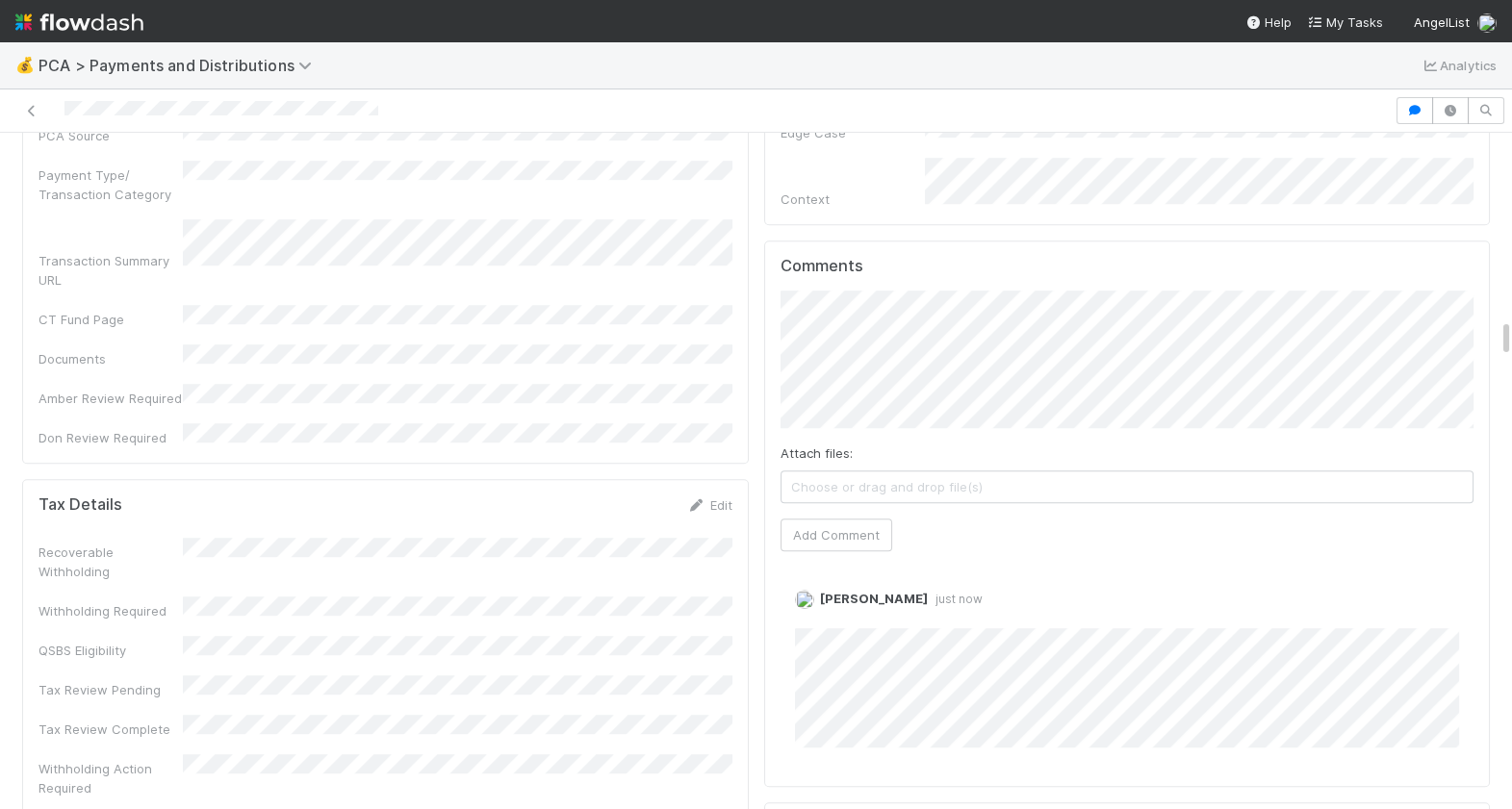
scroll to position [3165, 0]
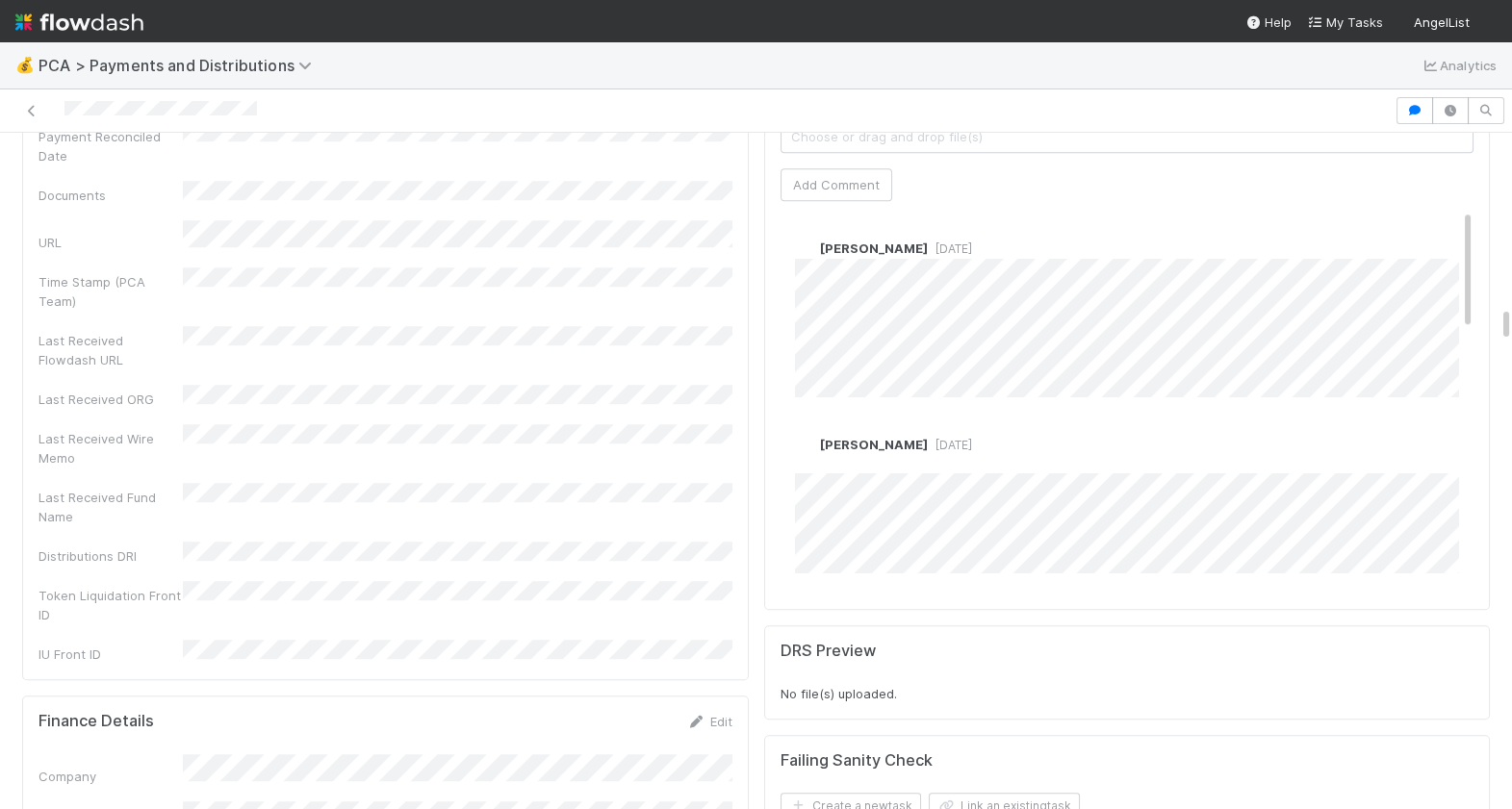
scroll to position [3283, 0]
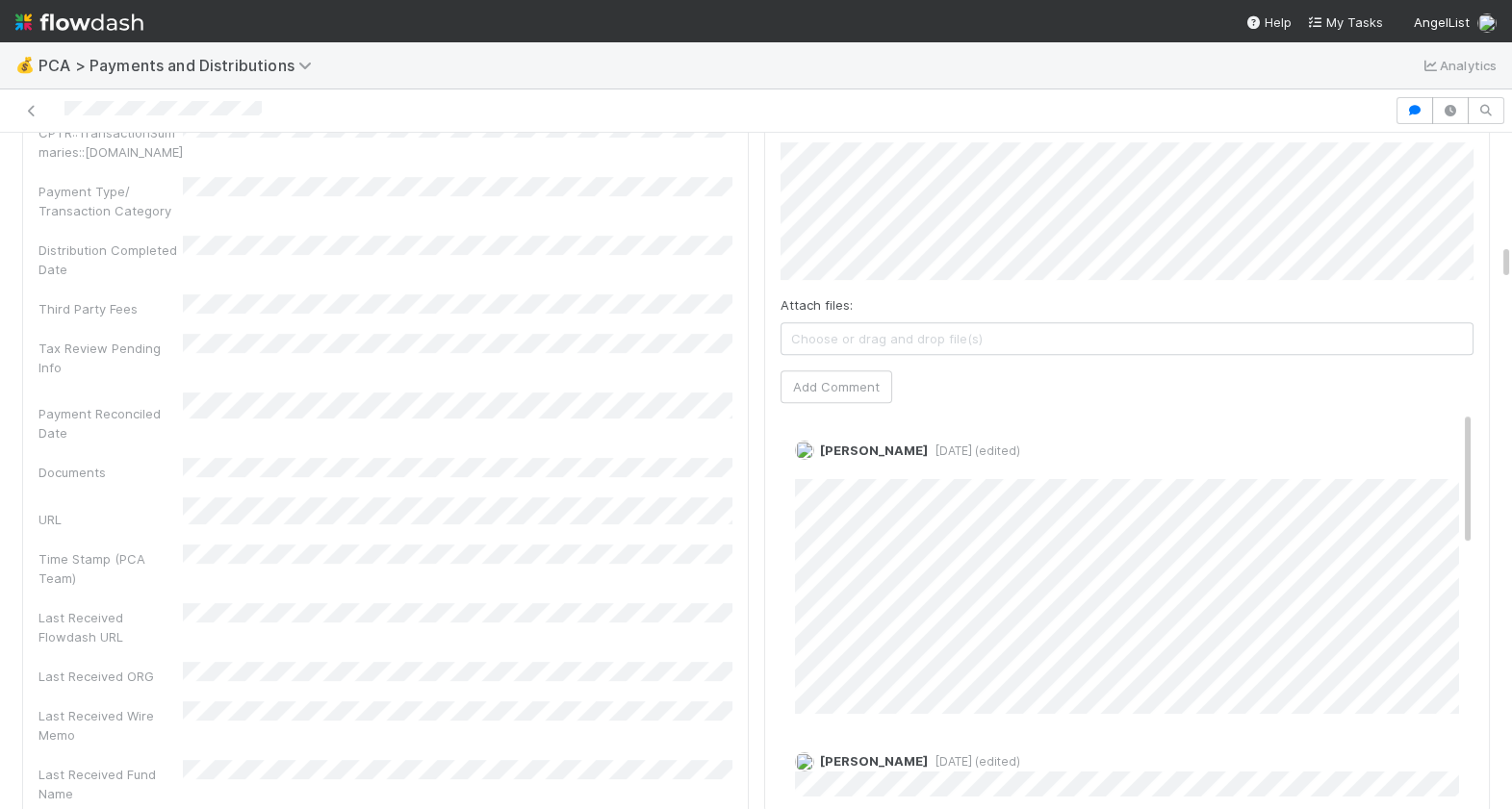
scroll to position [1982, 0]
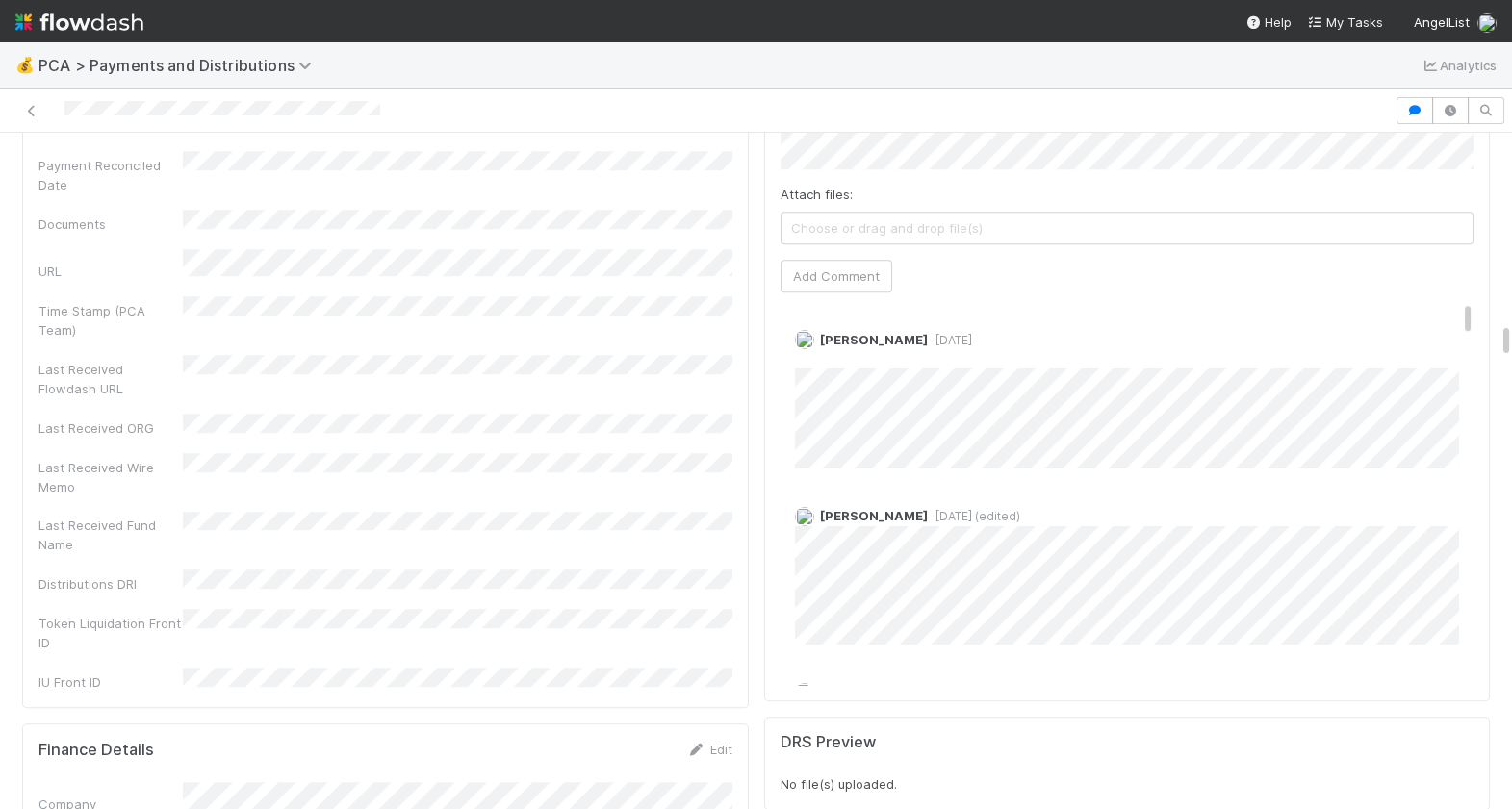
scroll to position [3835, 0]
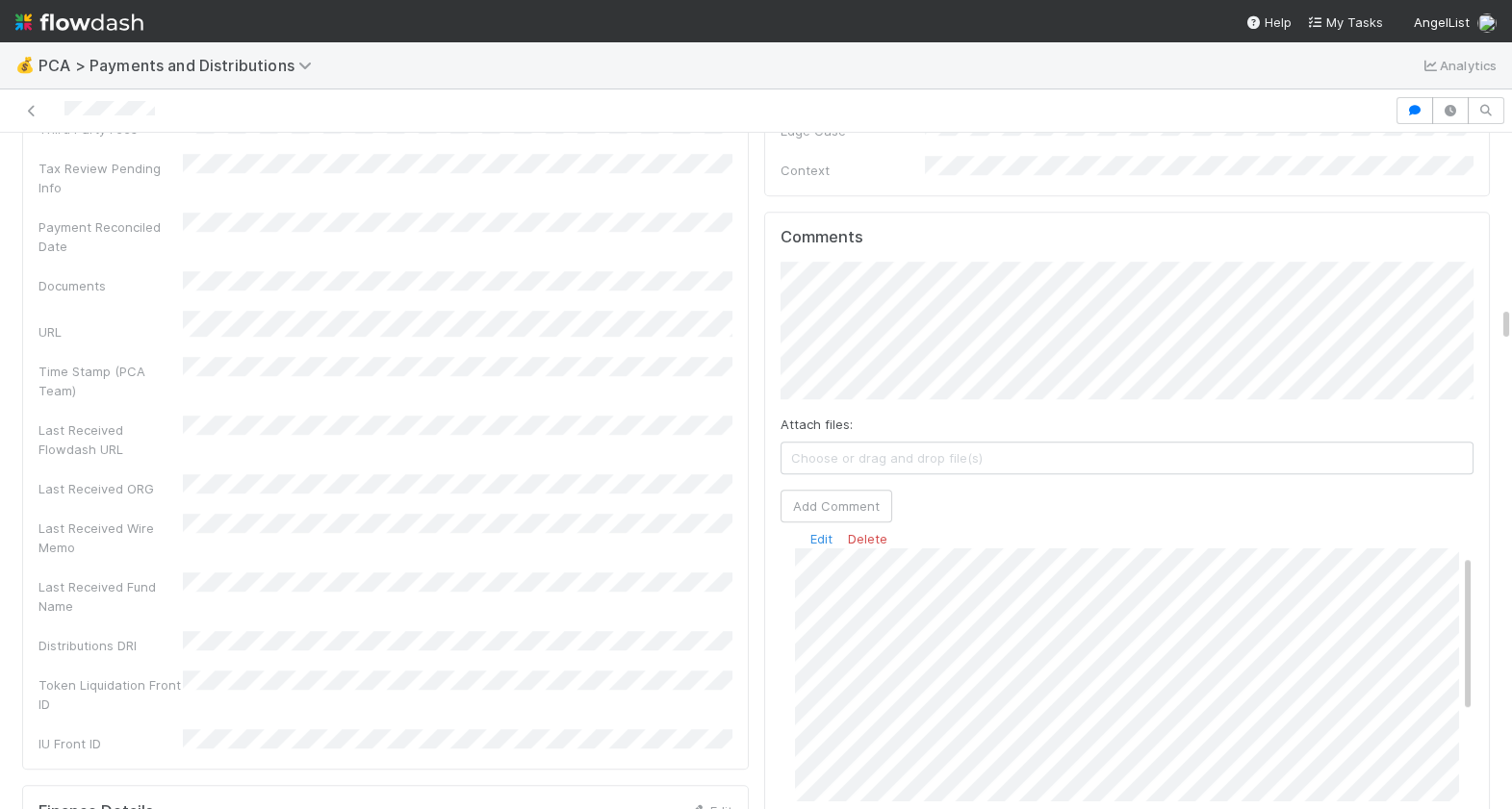
scroll to position [60, 0]
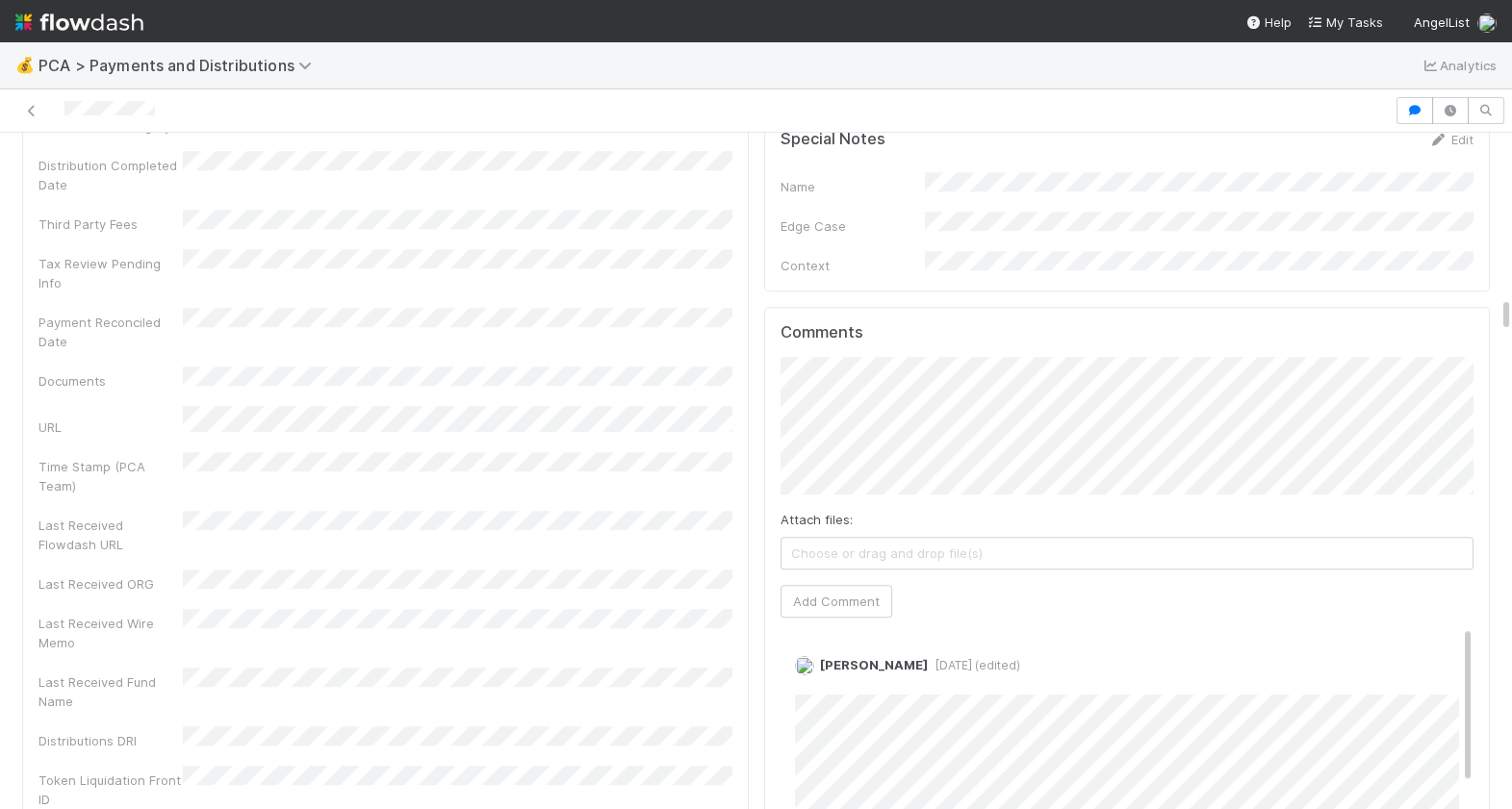
scroll to position [3394, 0]
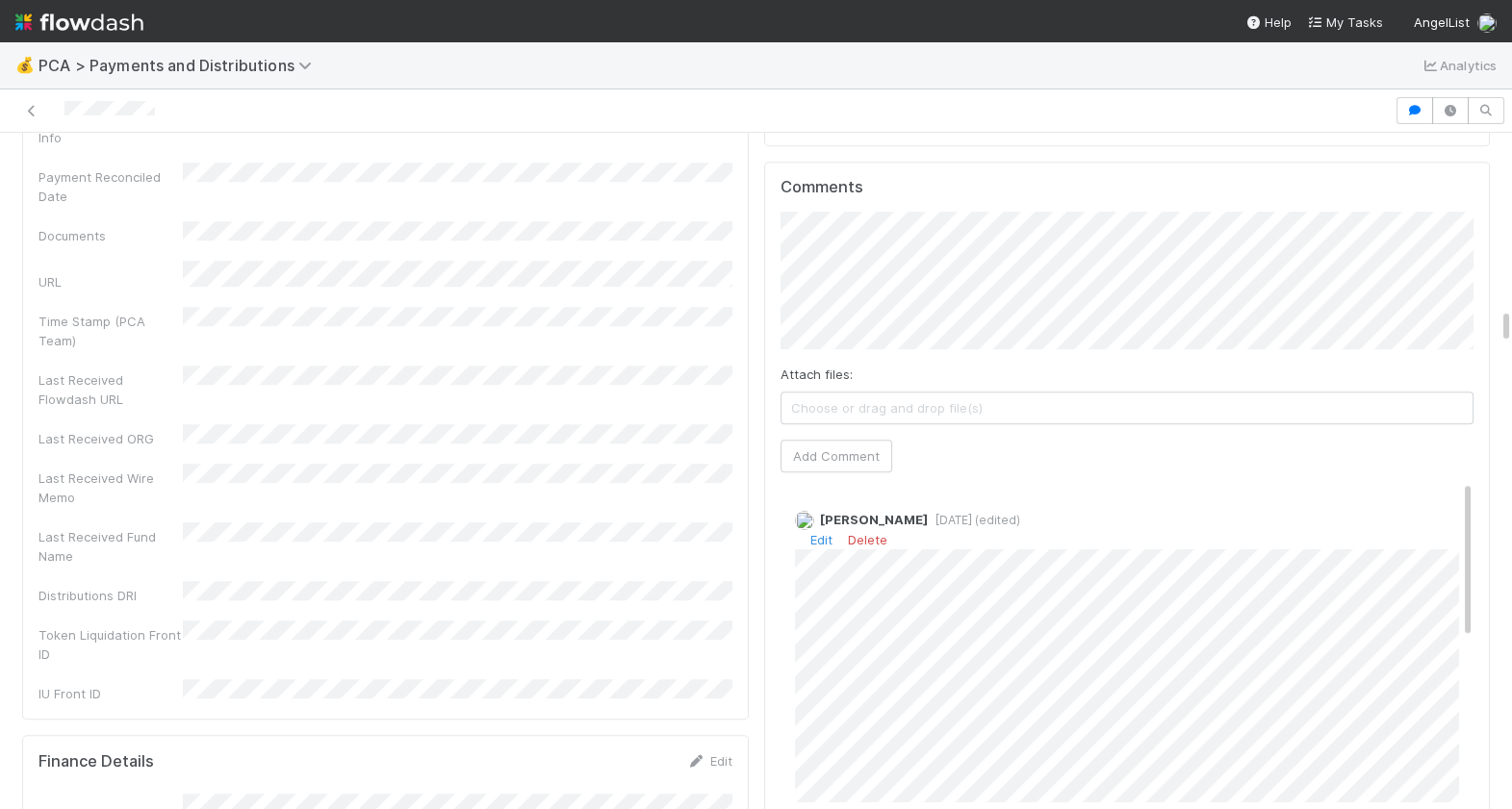
click at [821, 530] on div "Edit Delete" at bounding box center [1128, 540] width 665 height 20
click at [821, 532] on link "Edit" at bounding box center [821, 540] width 23 height 16
click at [769, 690] on div "Comments Attach files: Choose or drag and drop file(s) Add Comment Berkley Cade…" at bounding box center [1127, 521] width 727 height 720
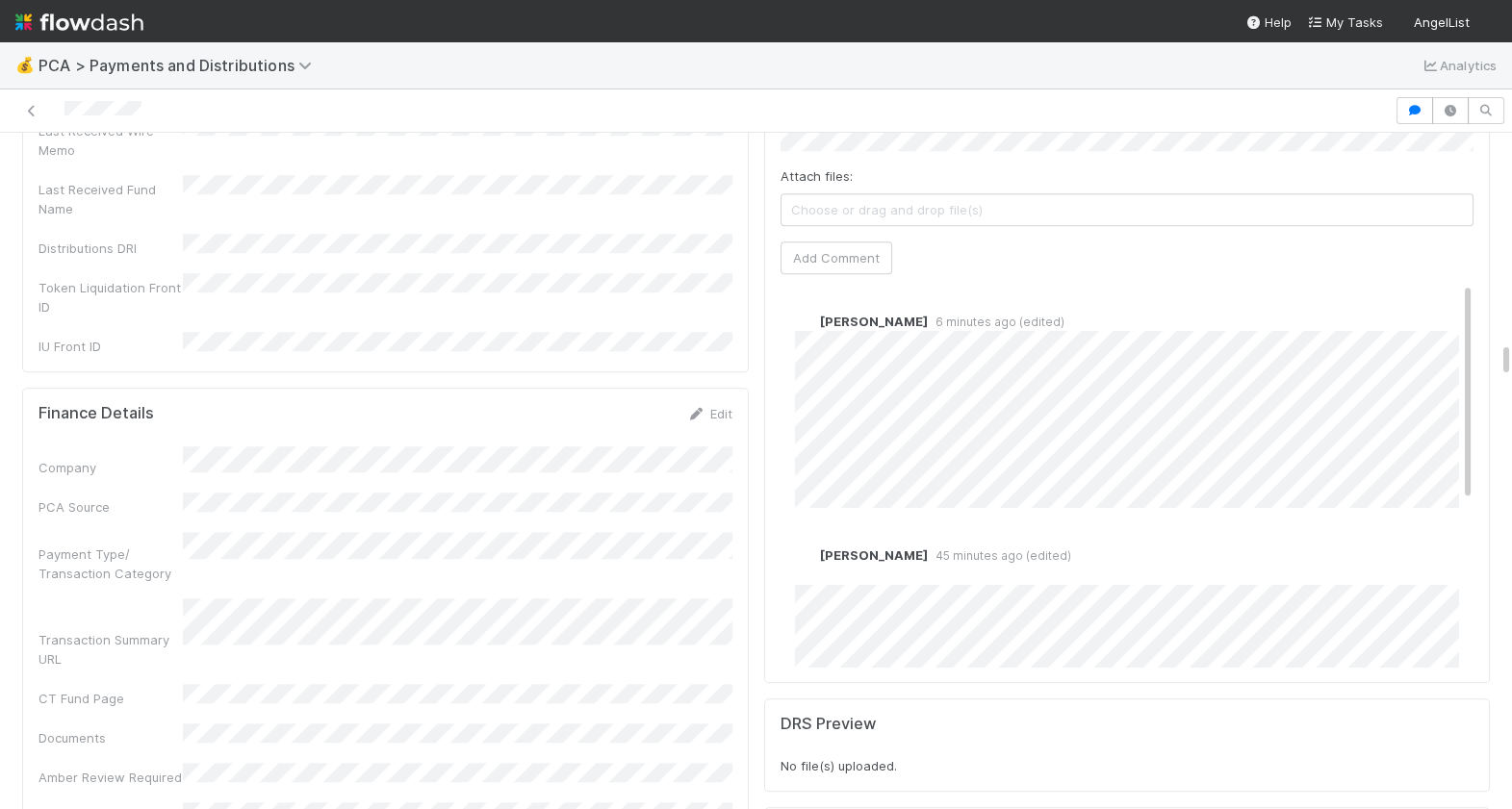
scroll to position [4115, 0]
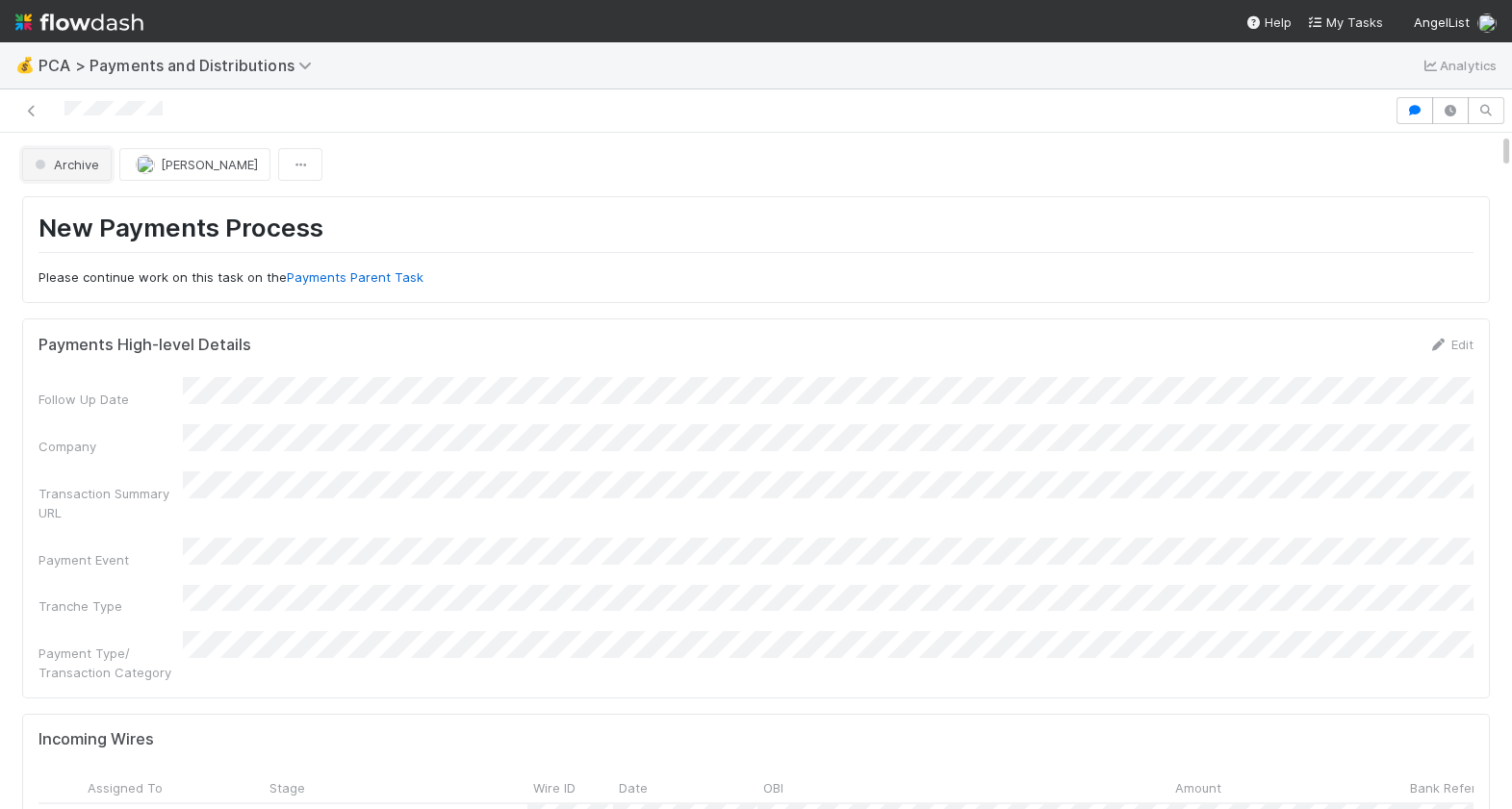
click at [79, 168] on span "Archive" at bounding box center [65, 164] width 69 height 16
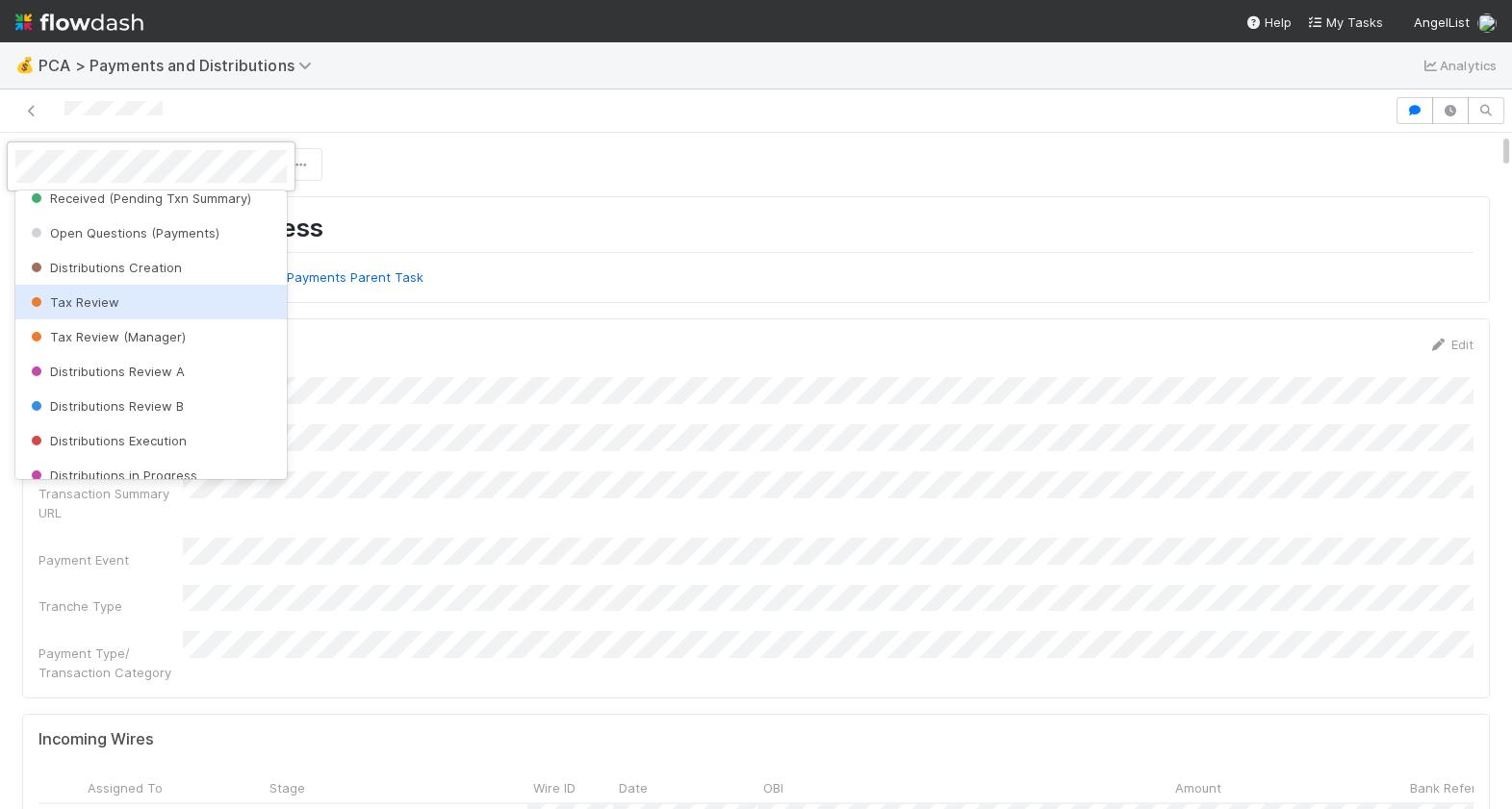
scroll to position [276, 0]
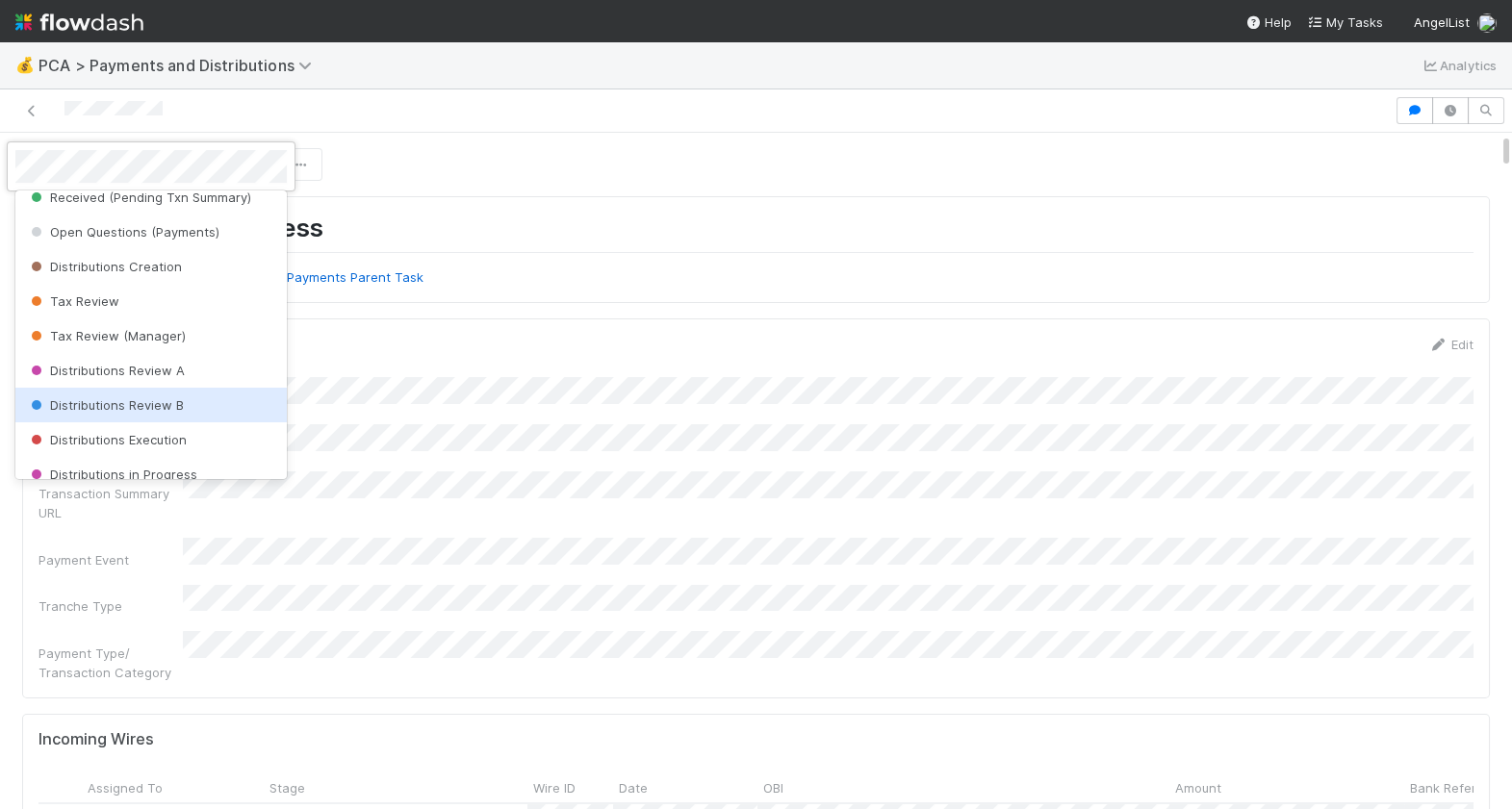
click at [192, 408] on div "Distributions Review B" at bounding box center [151, 404] width 271 height 34
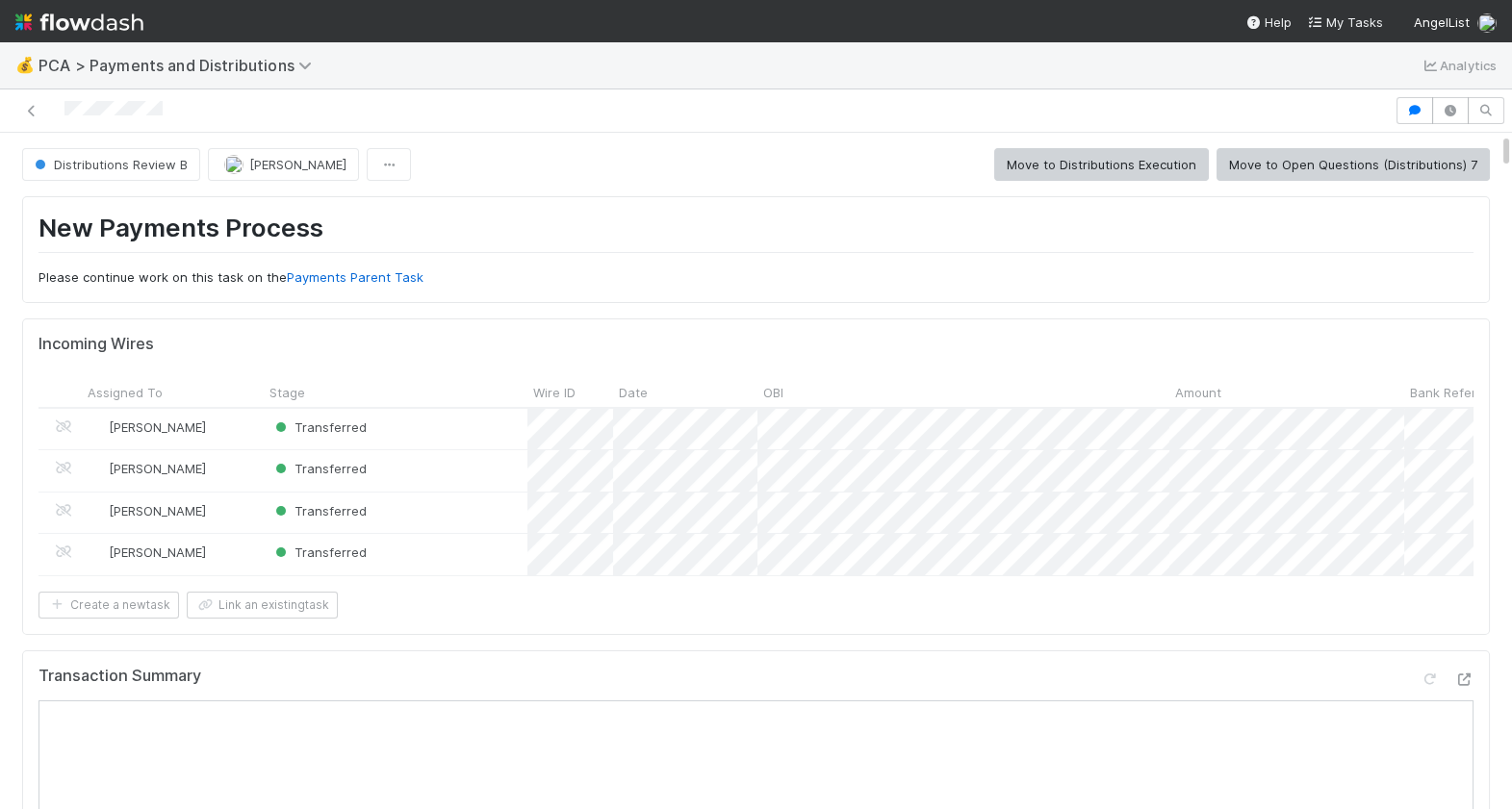
click at [717, 228] on h1 "New Payments Process" at bounding box center [756, 232] width 1436 height 39
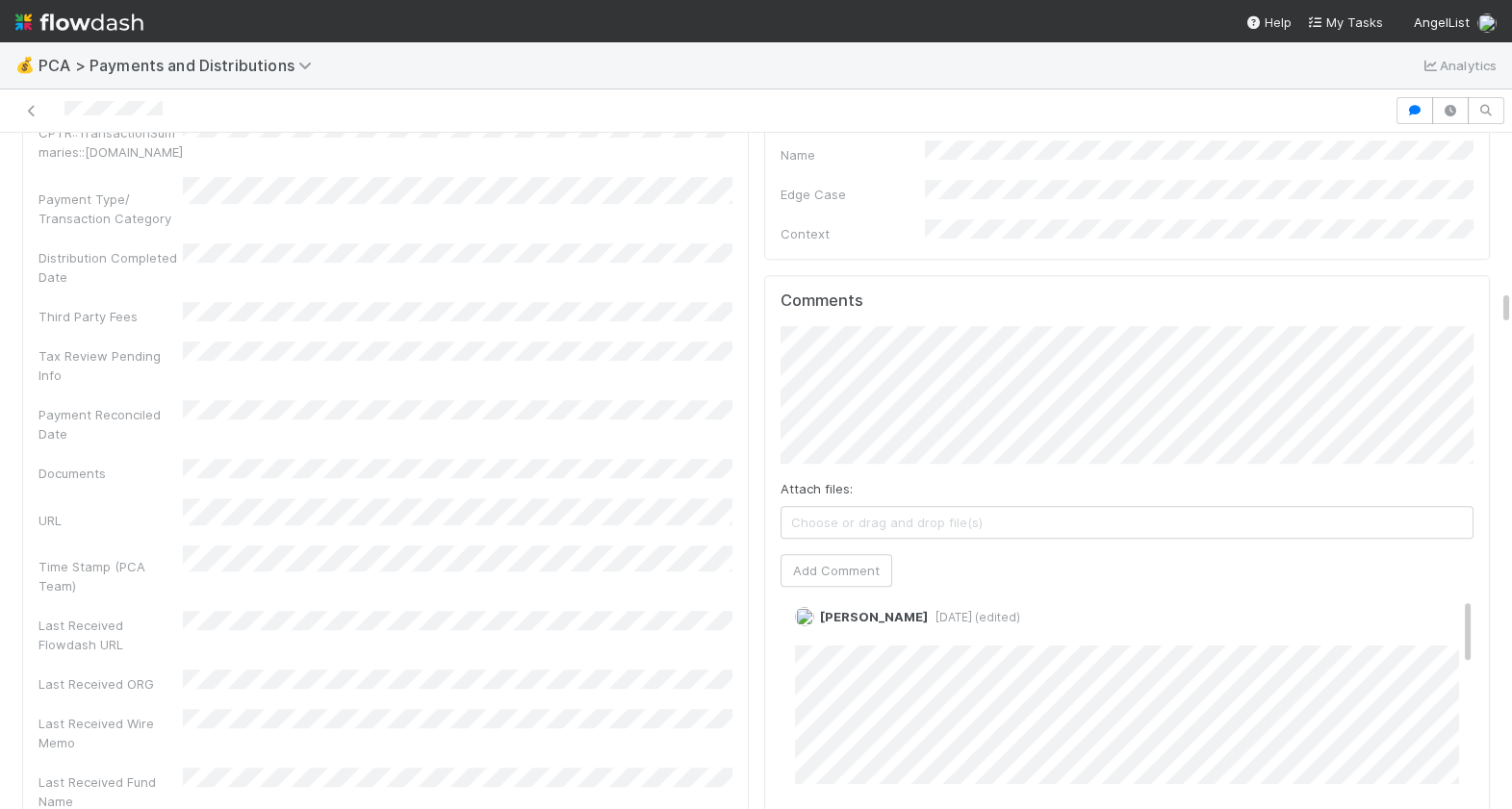
scroll to position [2981, 0]
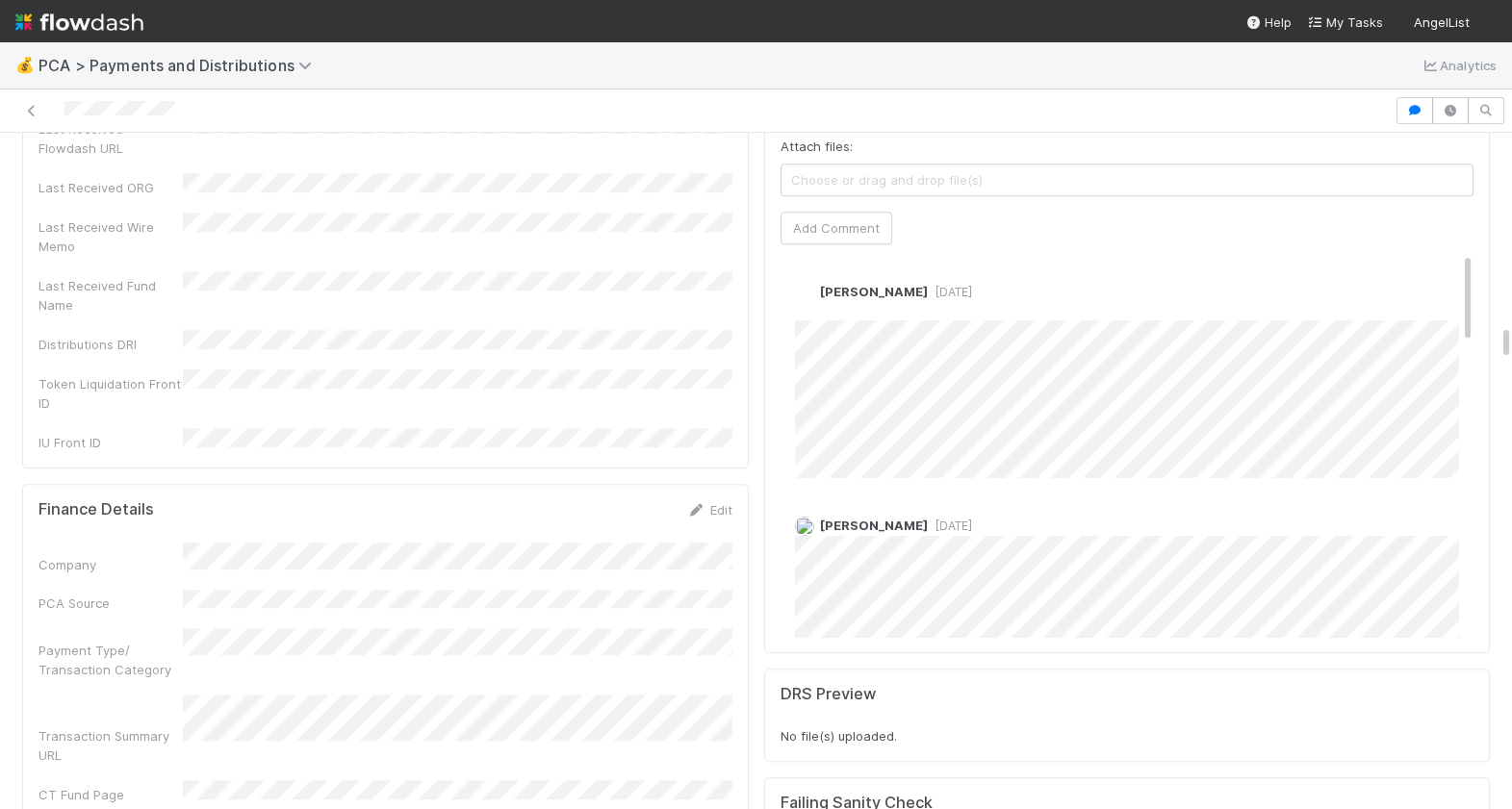
scroll to position [3757, 0]
click at [825, 309] on link "Edit" at bounding box center [821, 317] width 23 height 16
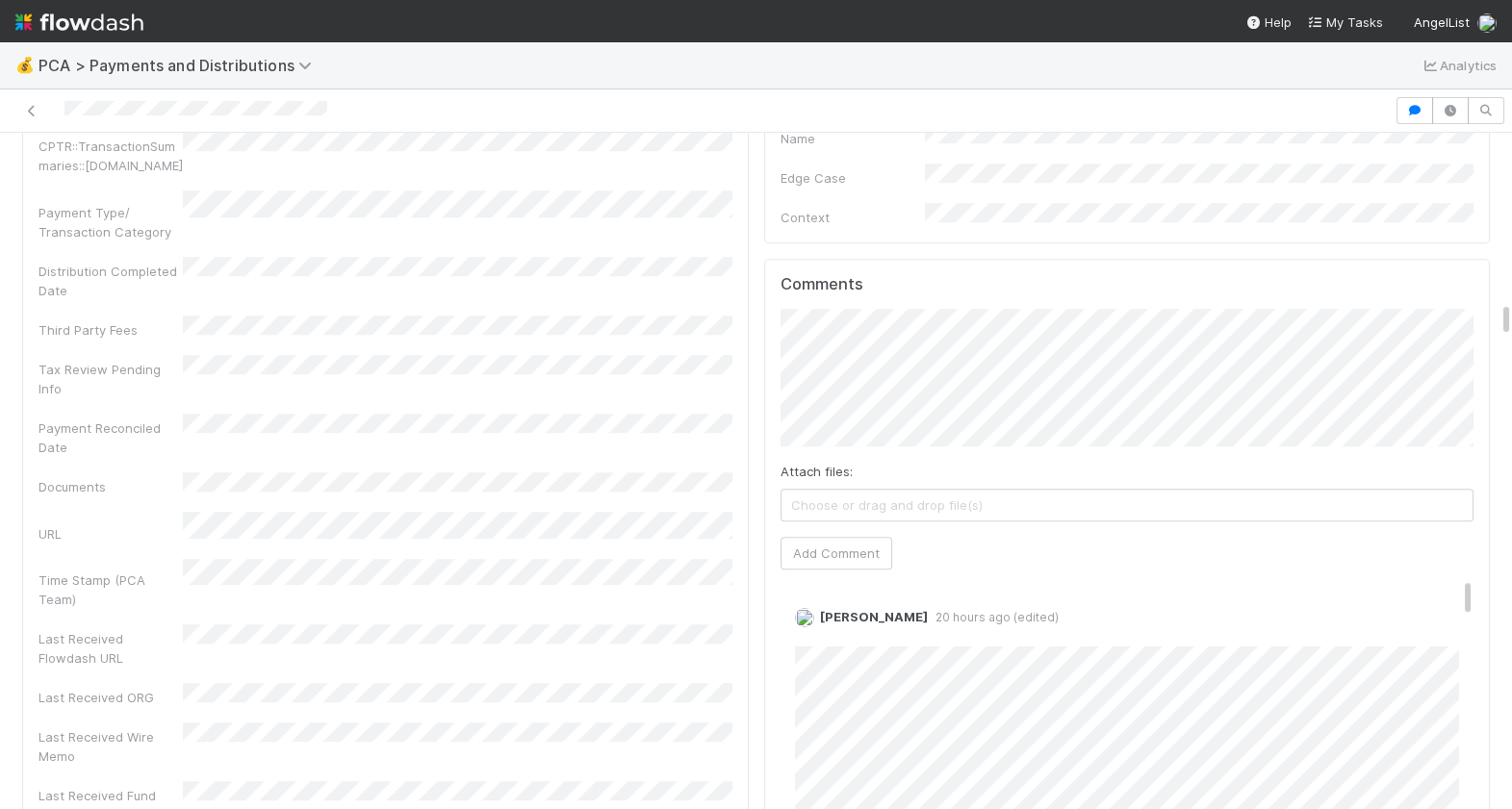
scroll to position [3325, 0]
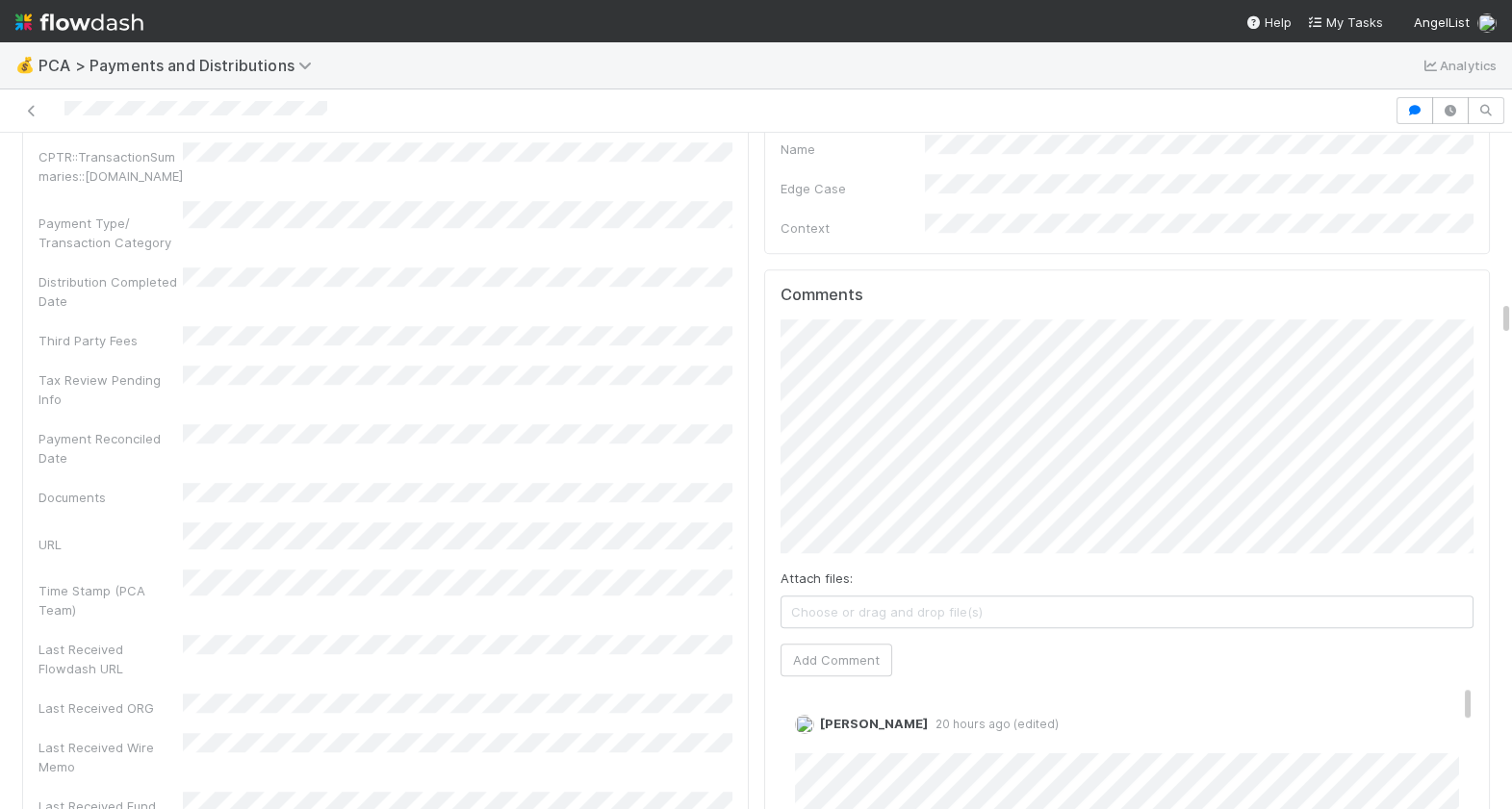
click at [779, 363] on div "Comments Attach files: Choose or drag and drop file(s) Add Comment Berkley Cade…" at bounding box center [1127, 677] width 727 height 816
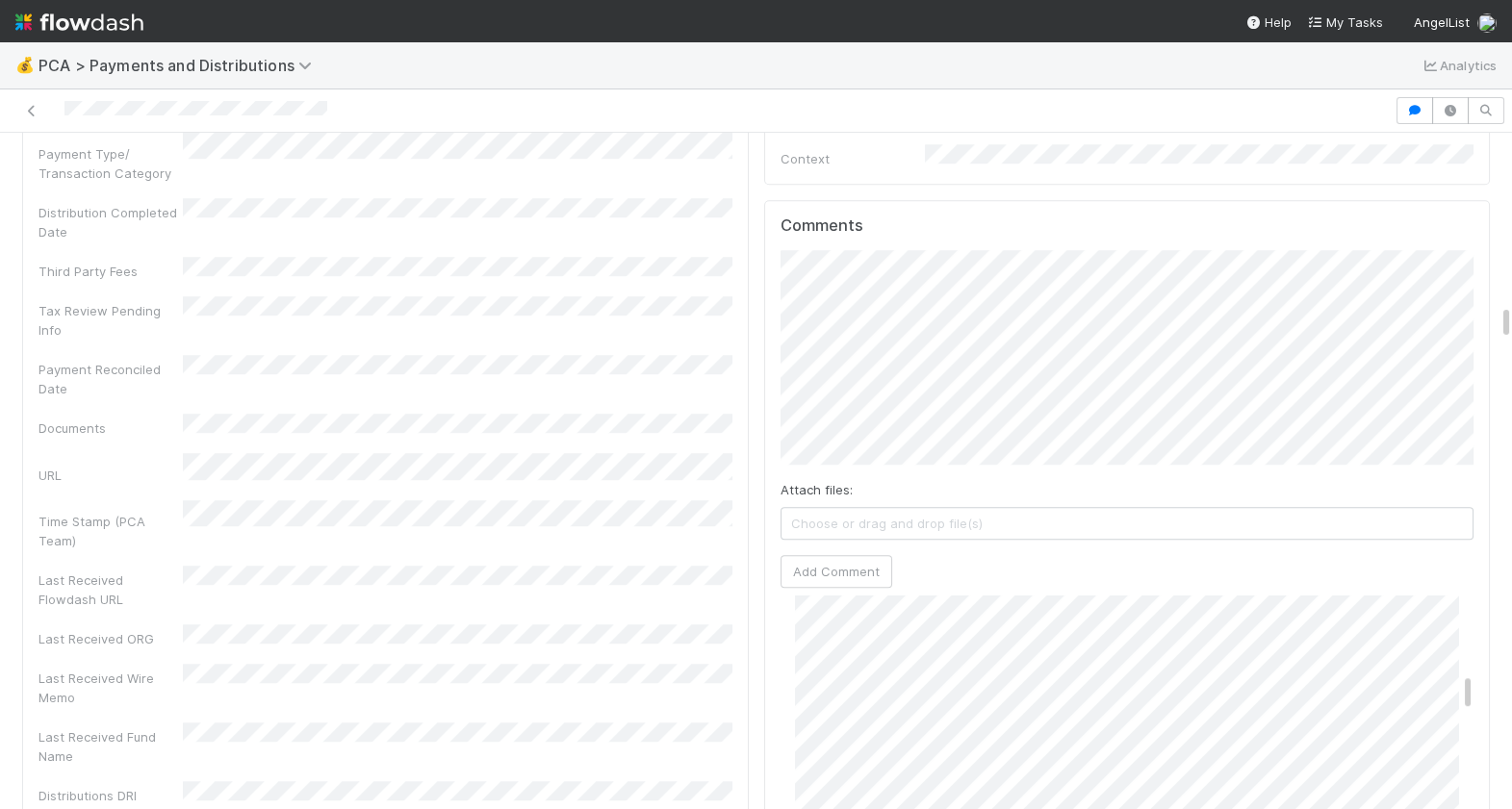
scroll to position [759, 0]
click at [856, 556] on button "Add Comment" at bounding box center [837, 571] width 112 height 32
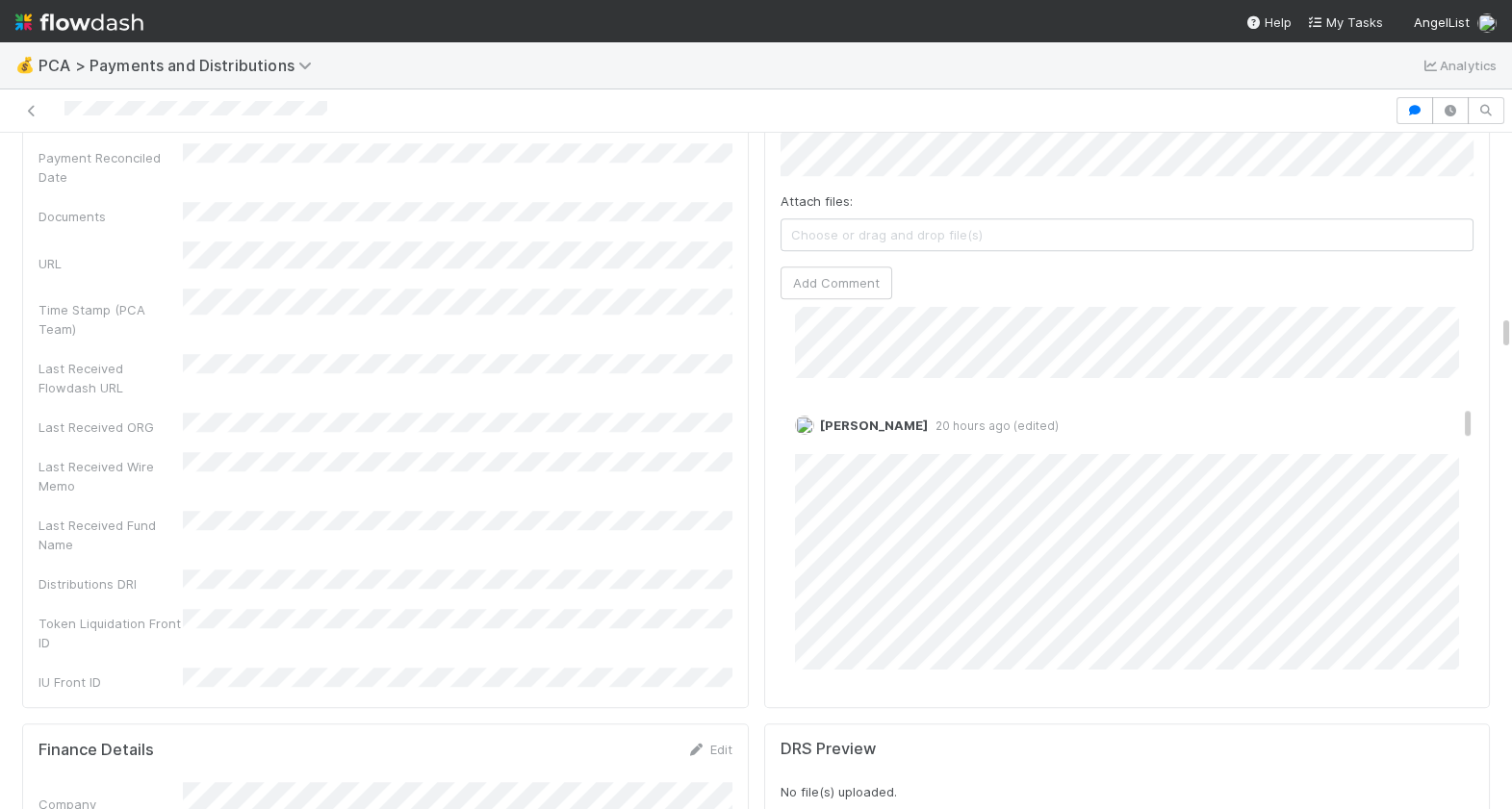
scroll to position [0, 0]
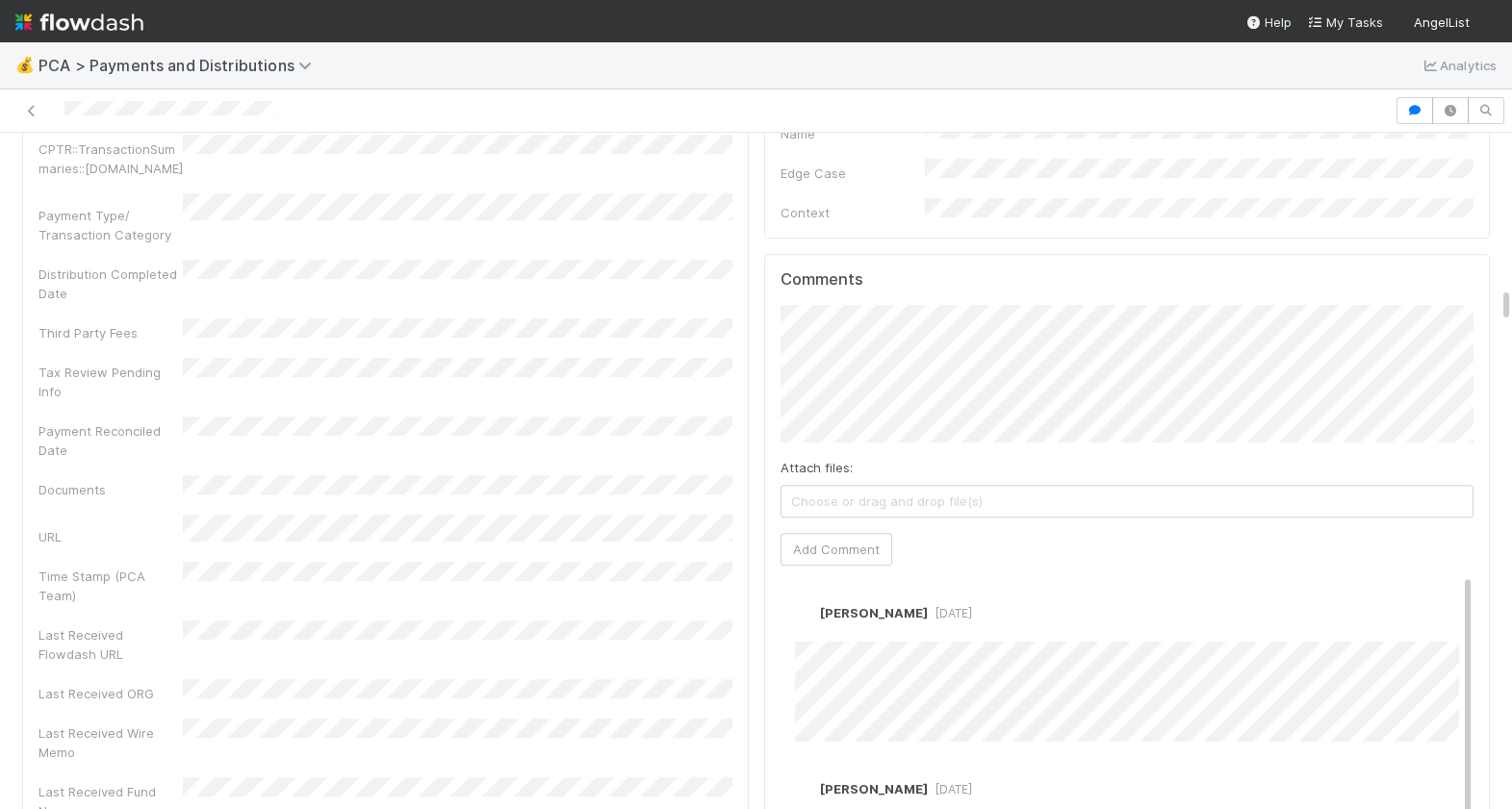
scroll to position [2894, 0]
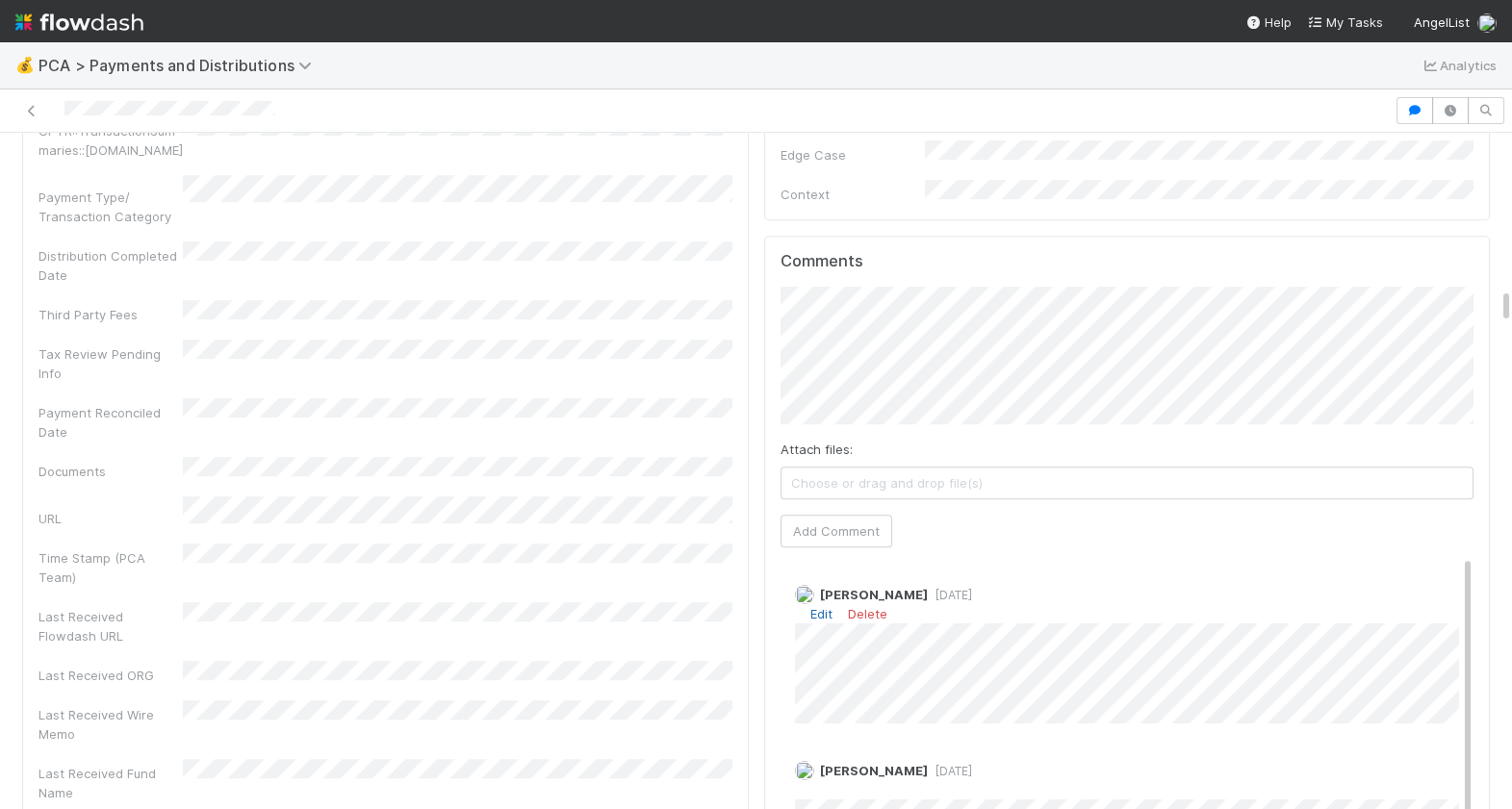
click at [825, 607] on link "Edit" at bounding box center [821, 614] width 23 height 16
click at [792, 697] on div "Berkley Cade 1 day ago" at bounding box center [1127, 680] width 694 height 219
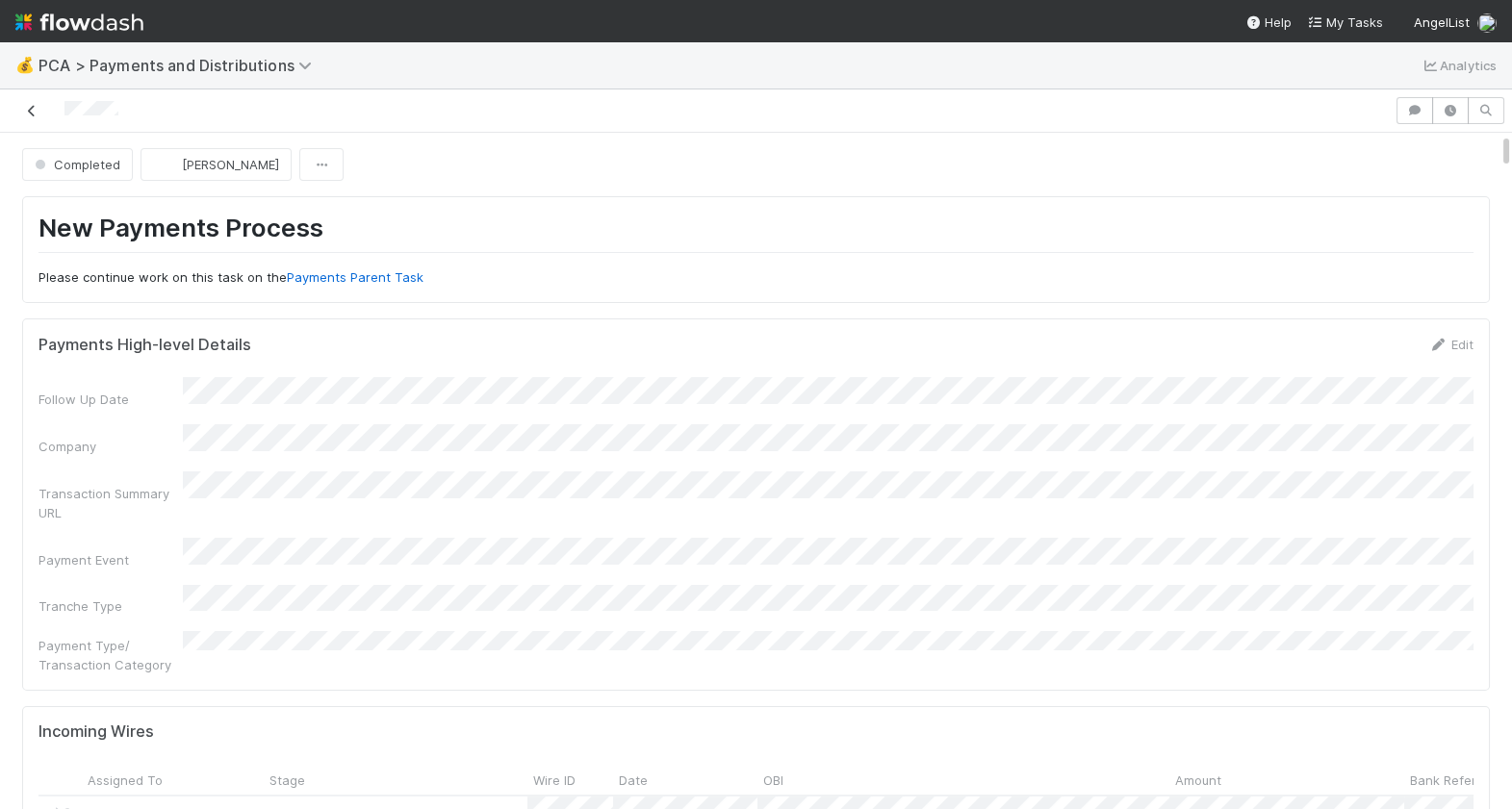
click at [34, 112] on icon at bounding box center [32, 111] width 20 height 13
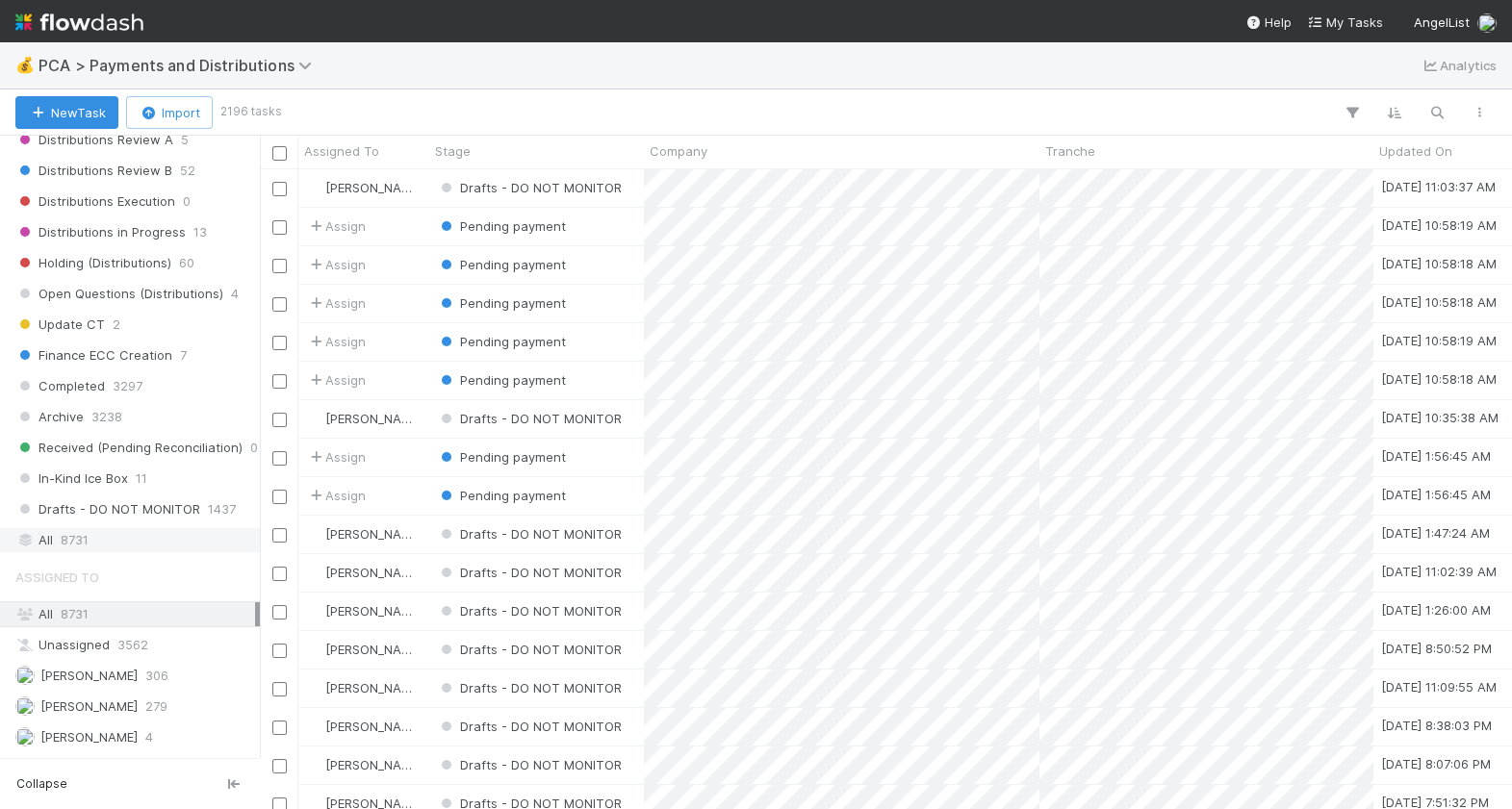
scroll to position [1299, 0]
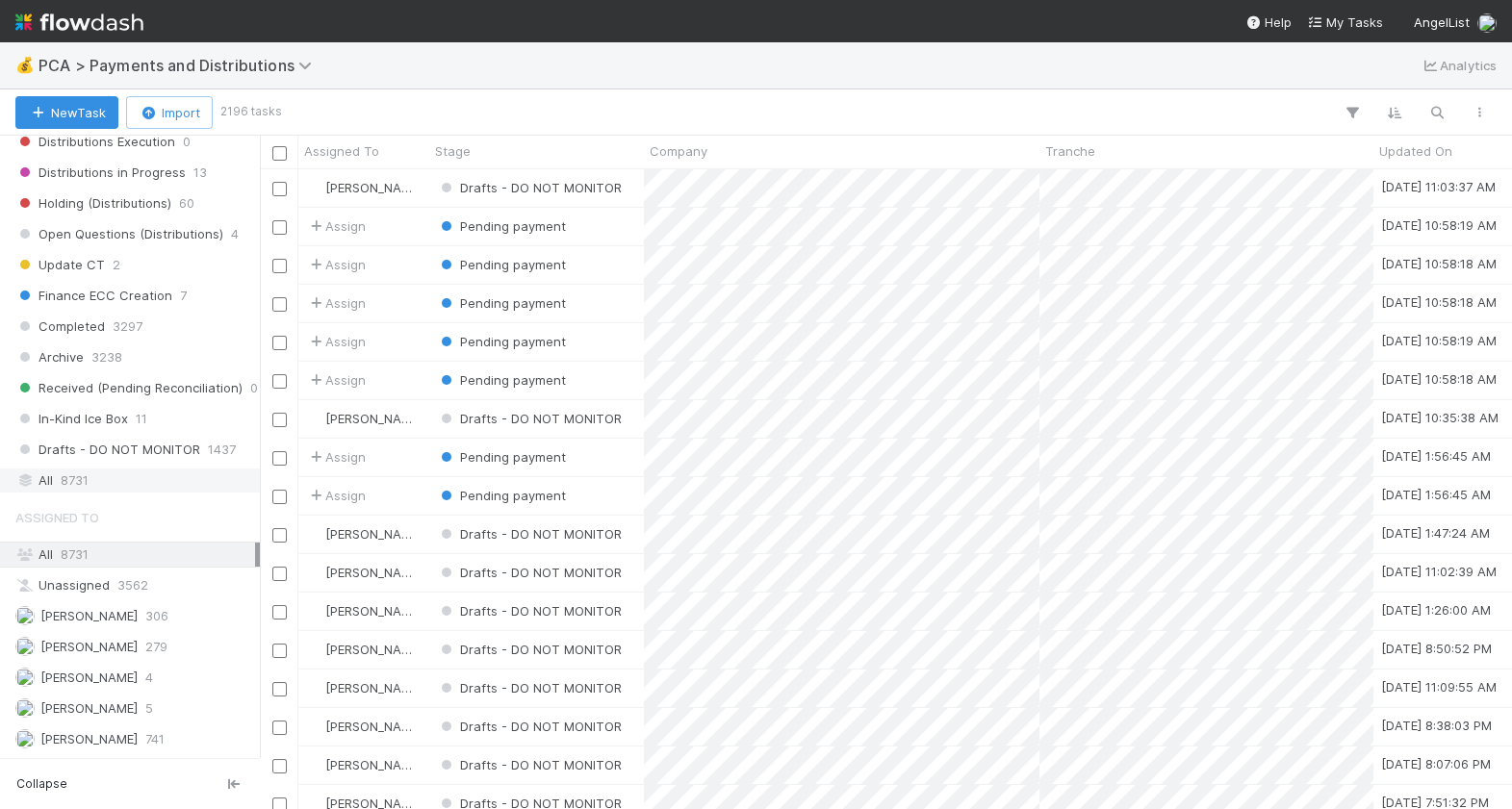
click at [77, 474] on span "8731" at bounding box center [74, 480] width 28 height 24
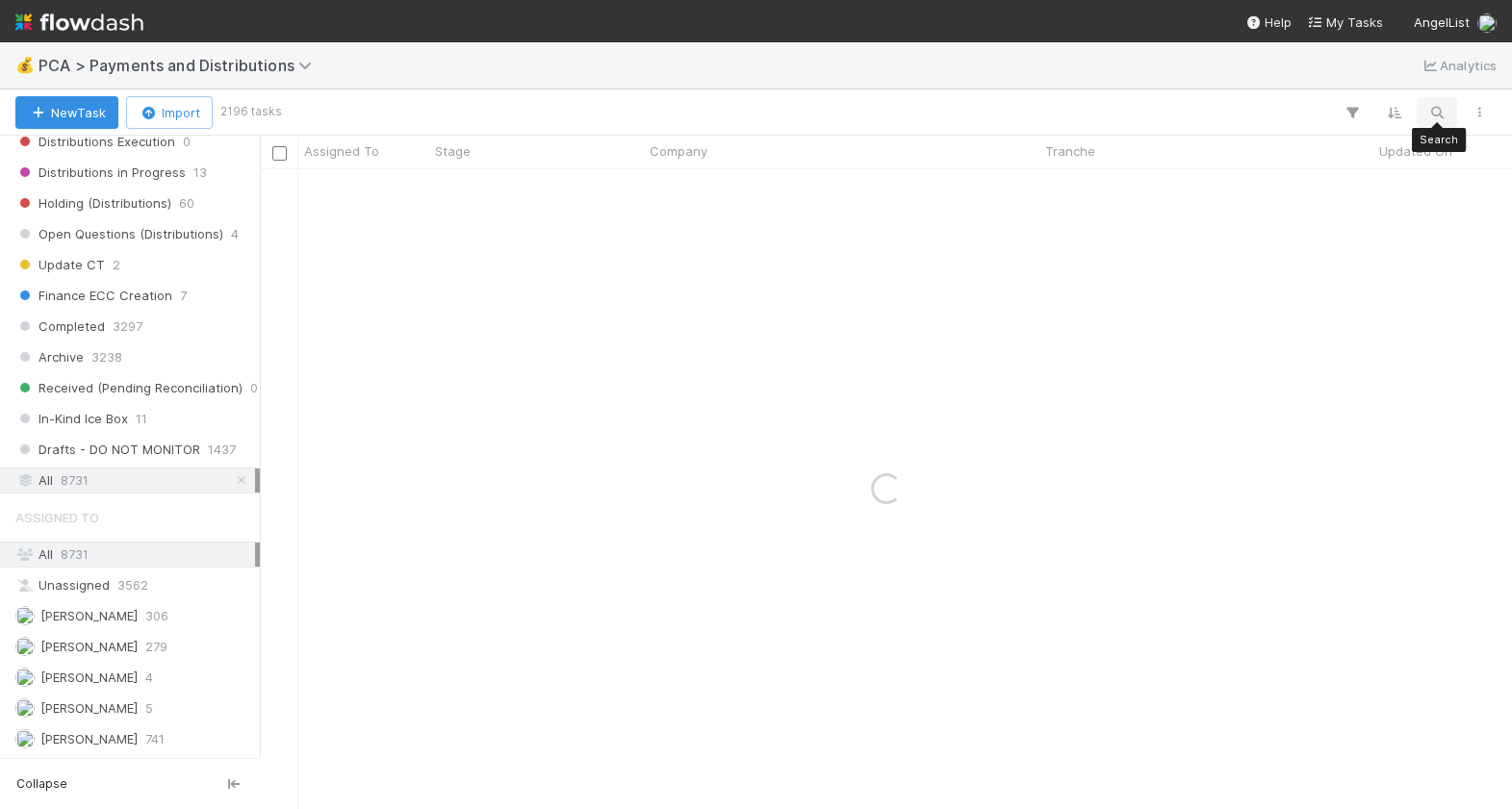
click at [1436, 117] on icon "button" at bounding box center [1438, 112] width 20 height 18
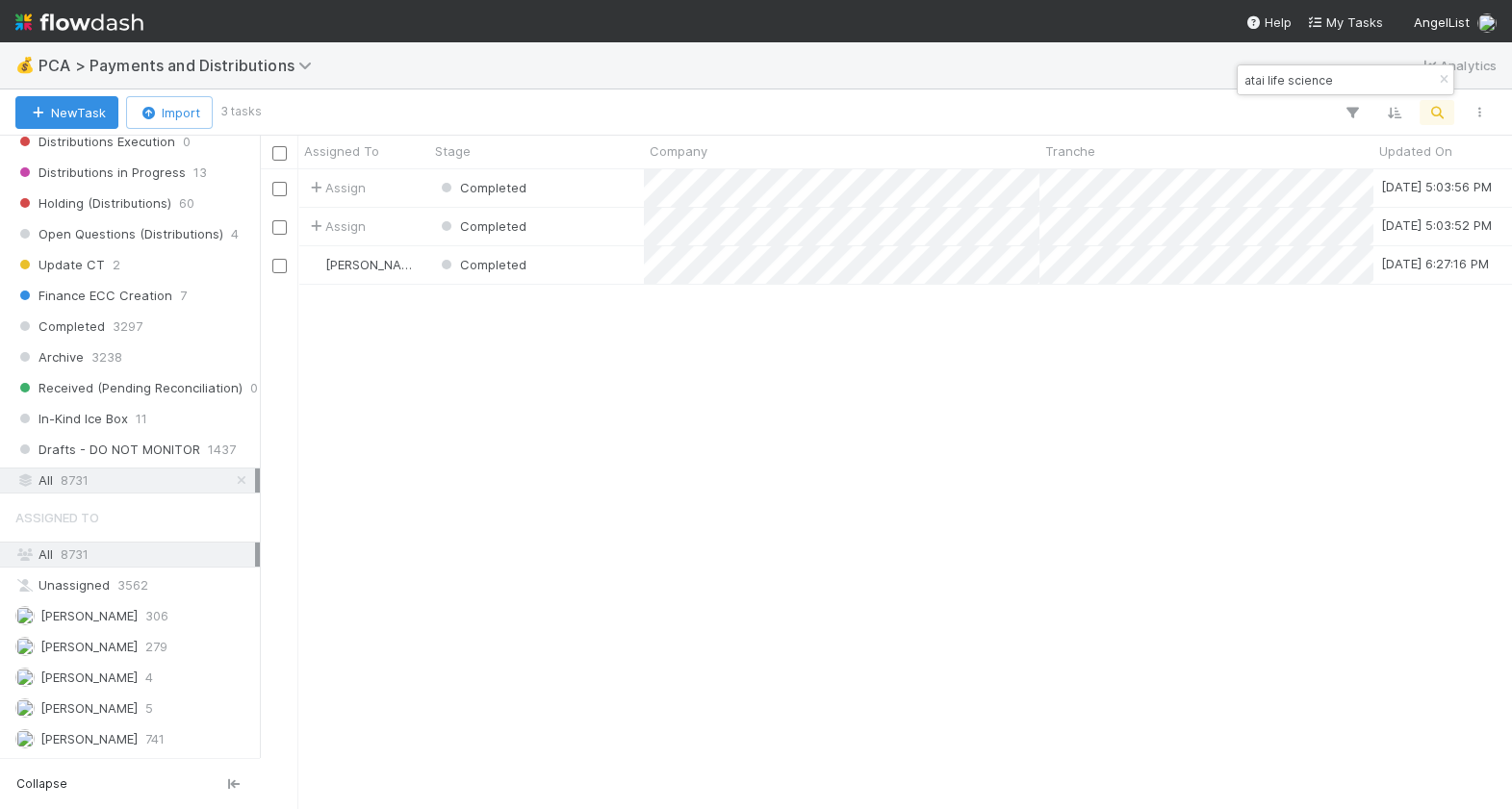
scroll to position [640, 1252]
type input "atai life science"
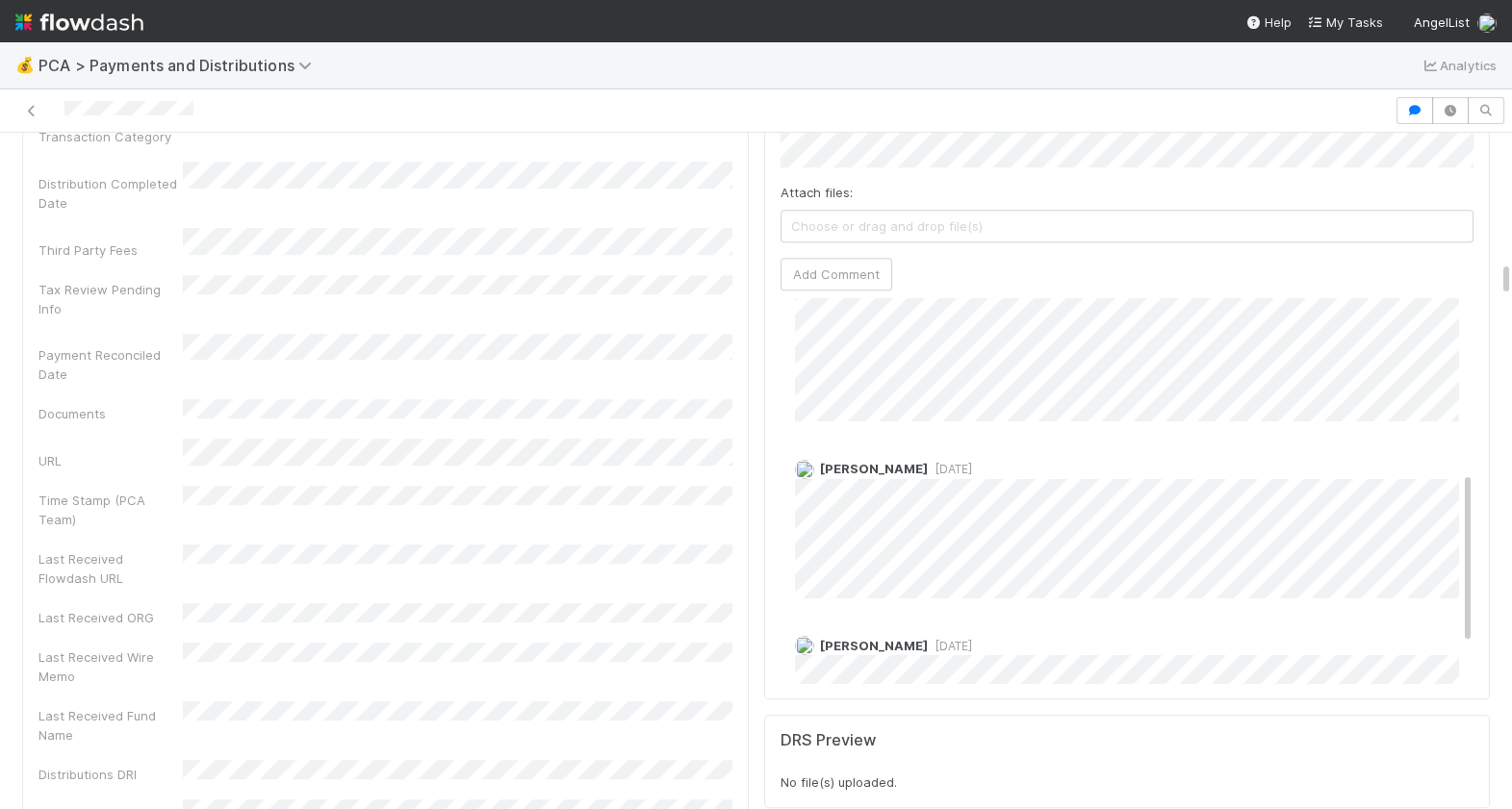
scroll to position [395, 0]
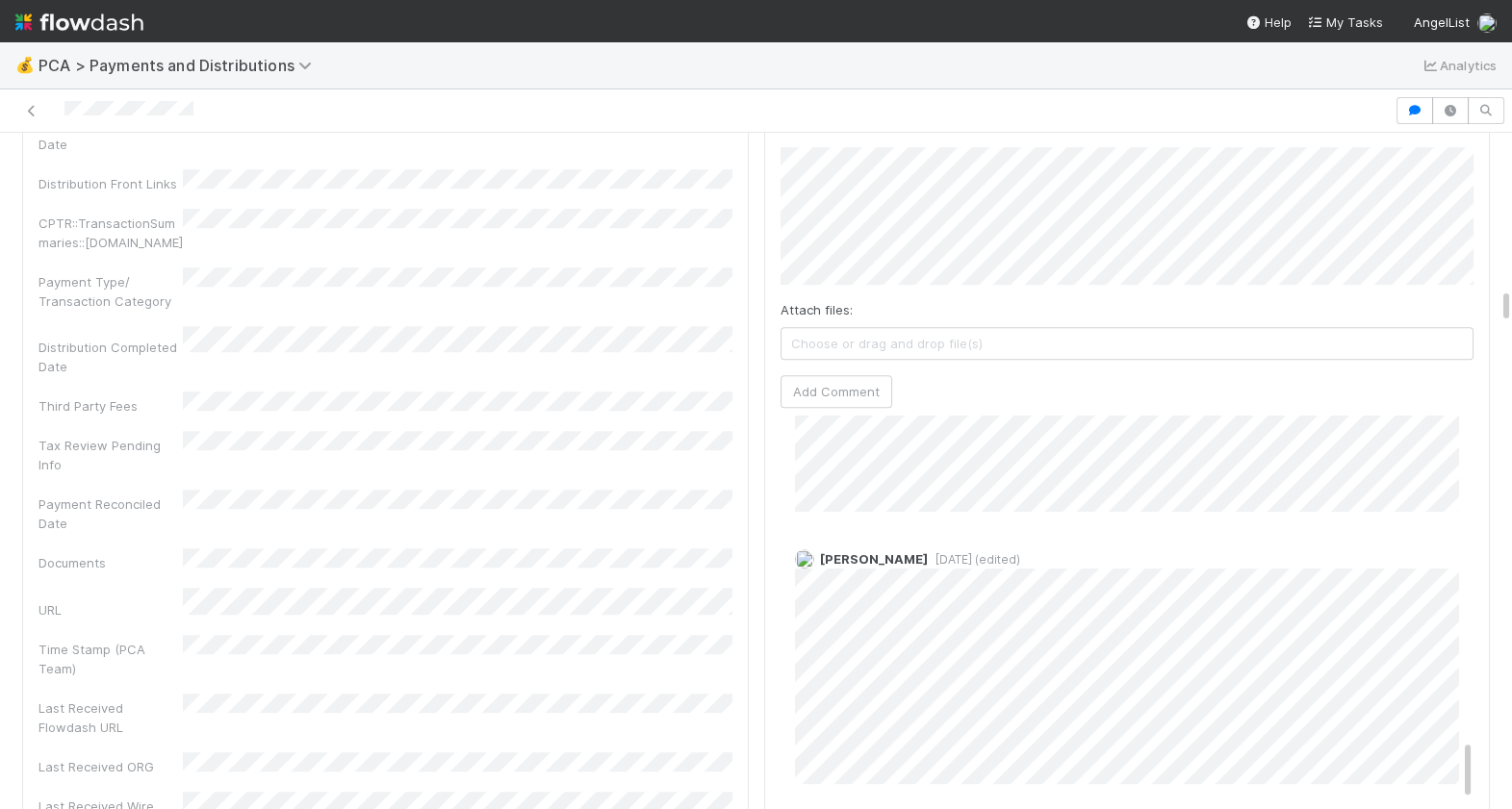
scroll to position [3015, 0]
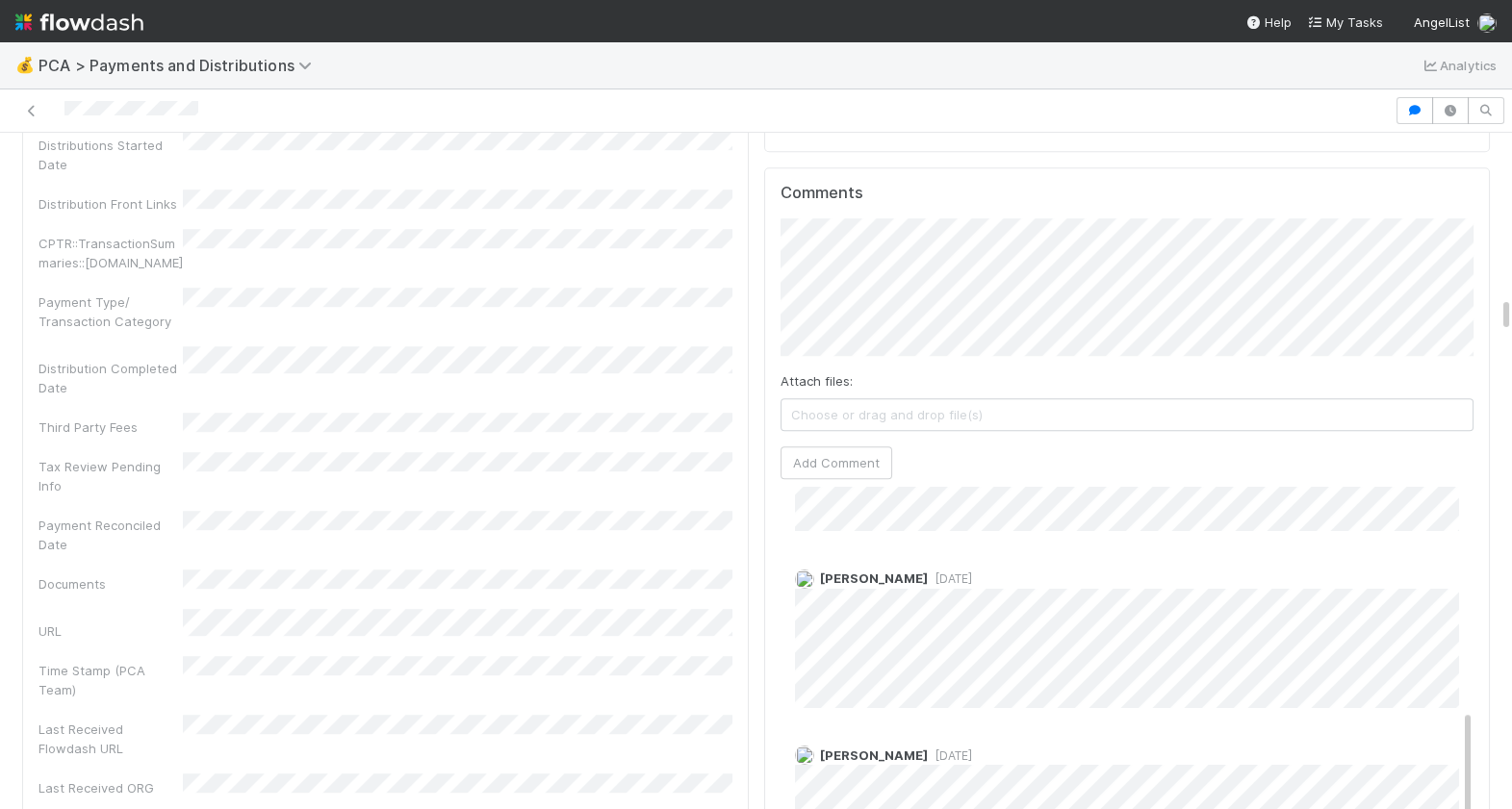
scroll to position [609, 0]
